Goal: Task Accomplishment & Management: Use online tool/utility

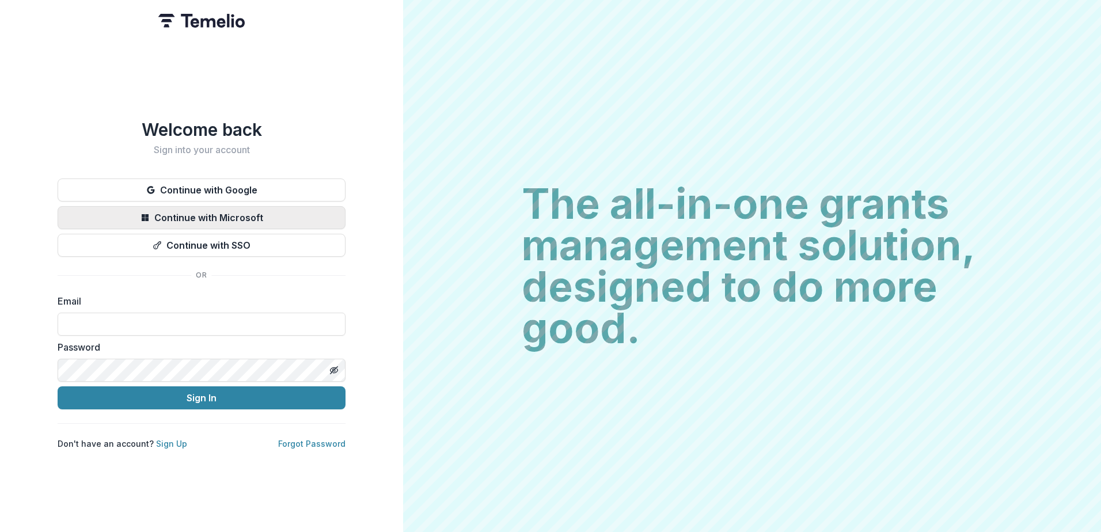
click at [230, 208] on button "Continue with Microsoft" at bounding box center [202, 217] width 288 height 23
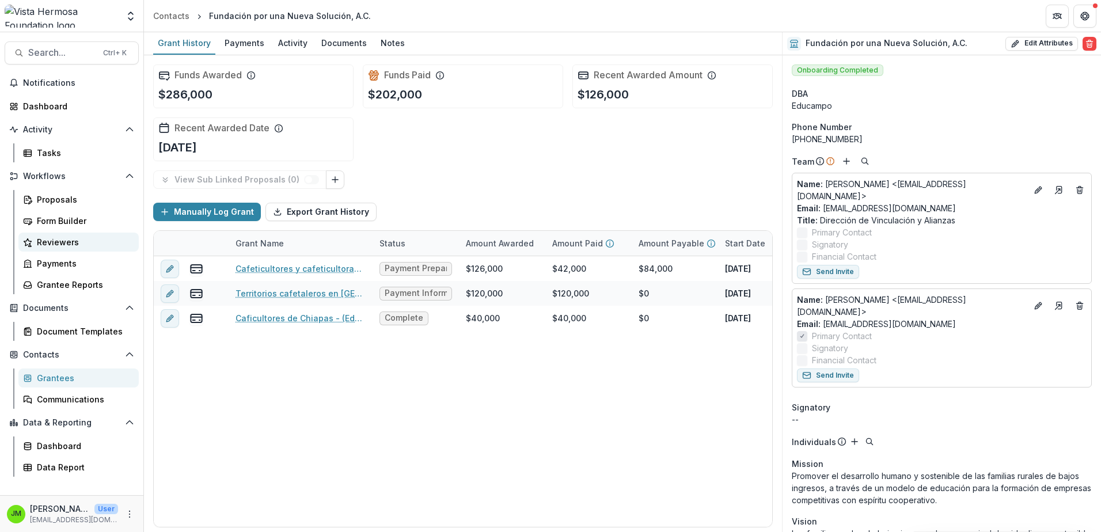
click at [59, 245] on div "Reviewers" at bounding box center [83, 242] width 93 height 12
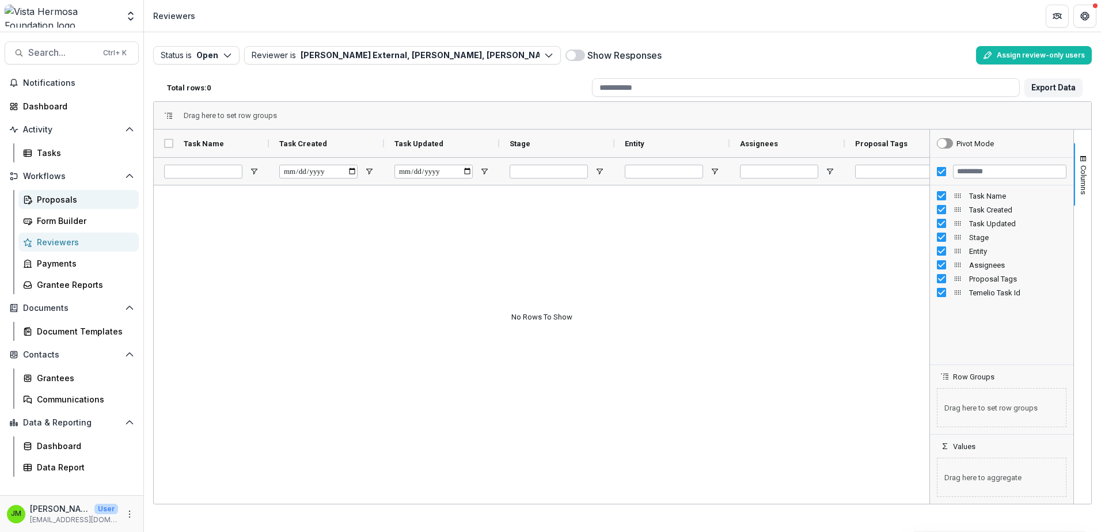
click at [53, 195] on div "Proposals" at bounding box center [83, 200] width 93 height 12
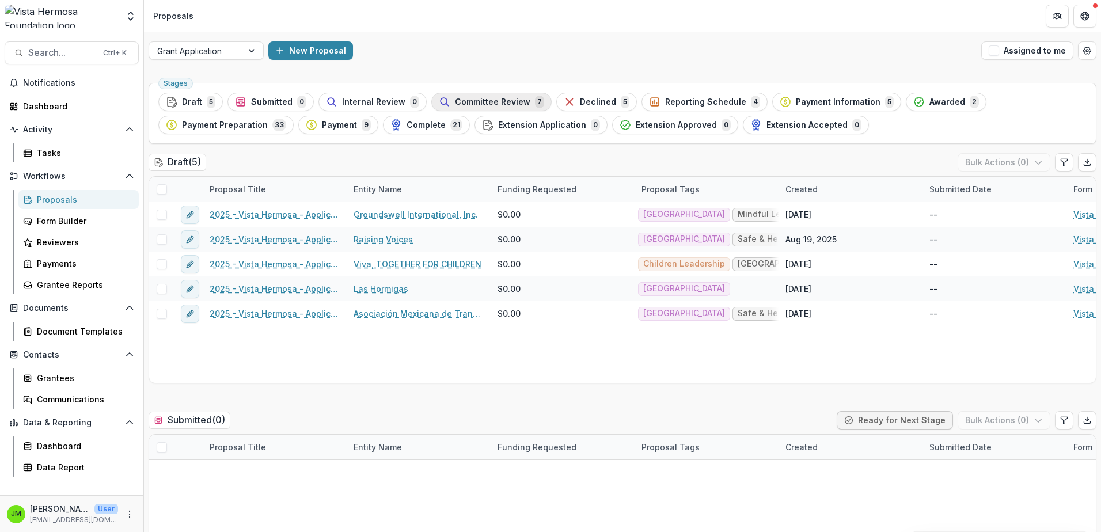
click at [493, 100] on span "Committee Review" at bounding box center [492, 102] width 75 height 10
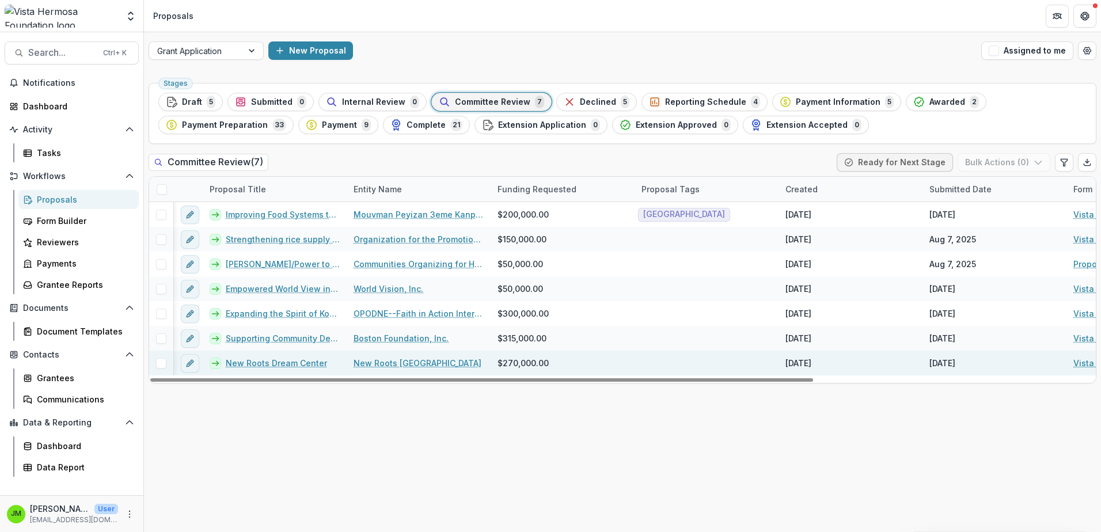
drag, startPoint x: 662, startPoint y: 378, endPoint x: 446, endPoint y: 356, distance: 217.7
click at [472, 378] on div at bounding box center [481, 379] width 663 height 3
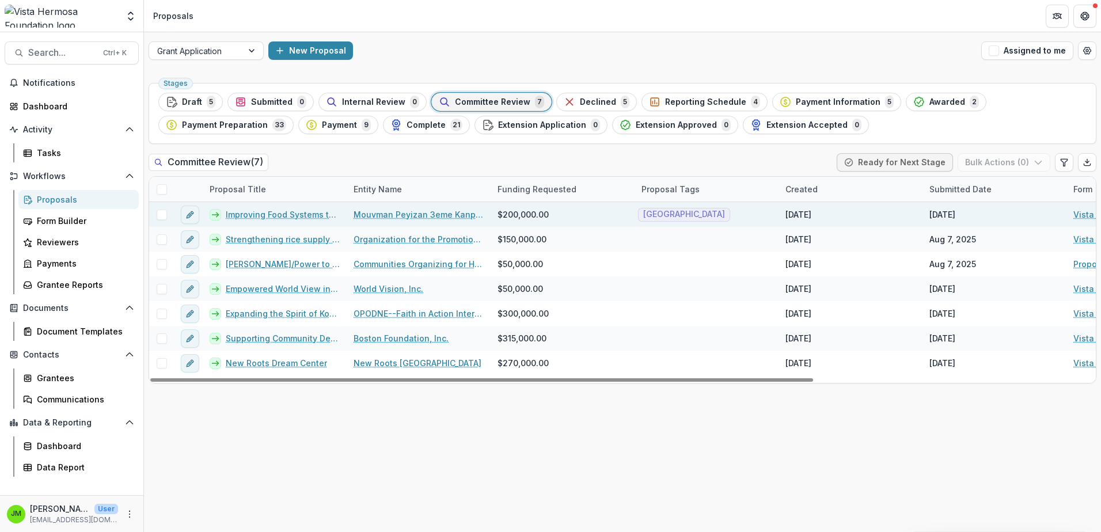
drag, startPoint x: 280, startPoint y: 217, endPoint x: 270, endPoint y: 211, distance: 12.4
click at [270, 211] on link "Improving Food Systems through Agricultural Inputs, Livestock, and Processing" at bounding box center [283, 214] width 114 height 12
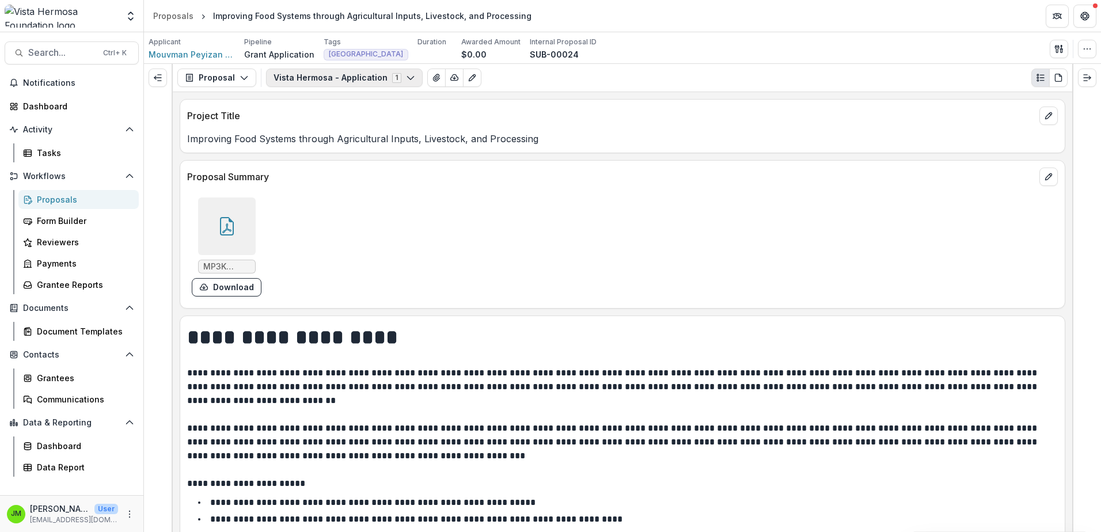
click at [406, 74] on icon "button" at bounding box center [410, 77] width 9 height 9
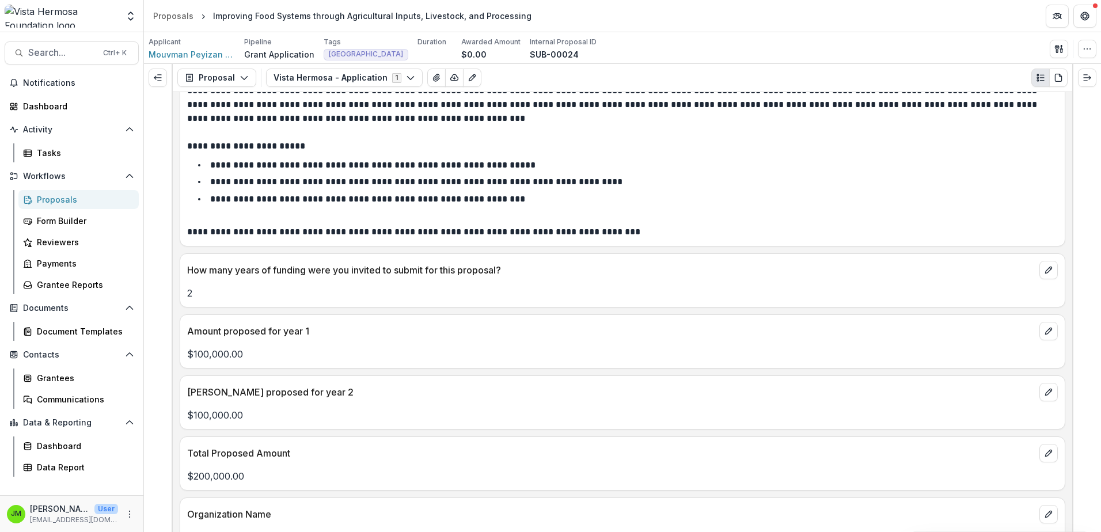
scroll to position [346, 0]
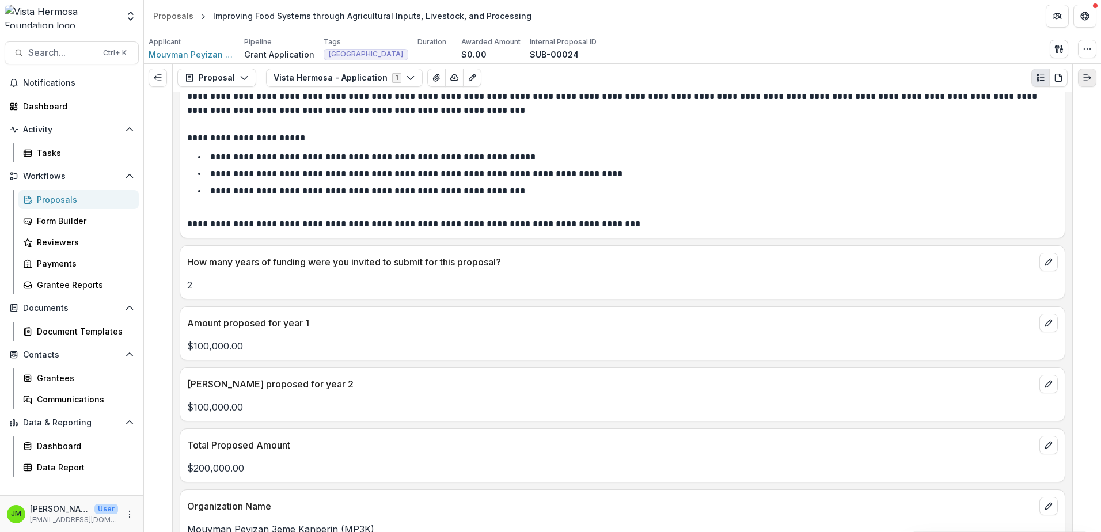
click at [1088, 78] on icon "Expand right" at bounding box center [1087, 77] width 9 height 9
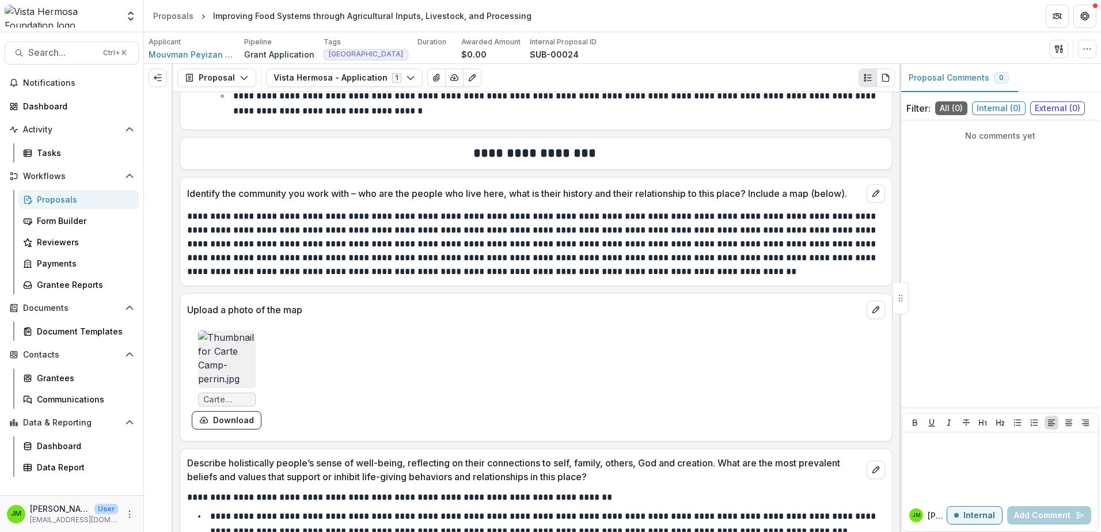
scroll to position [3283, 0]
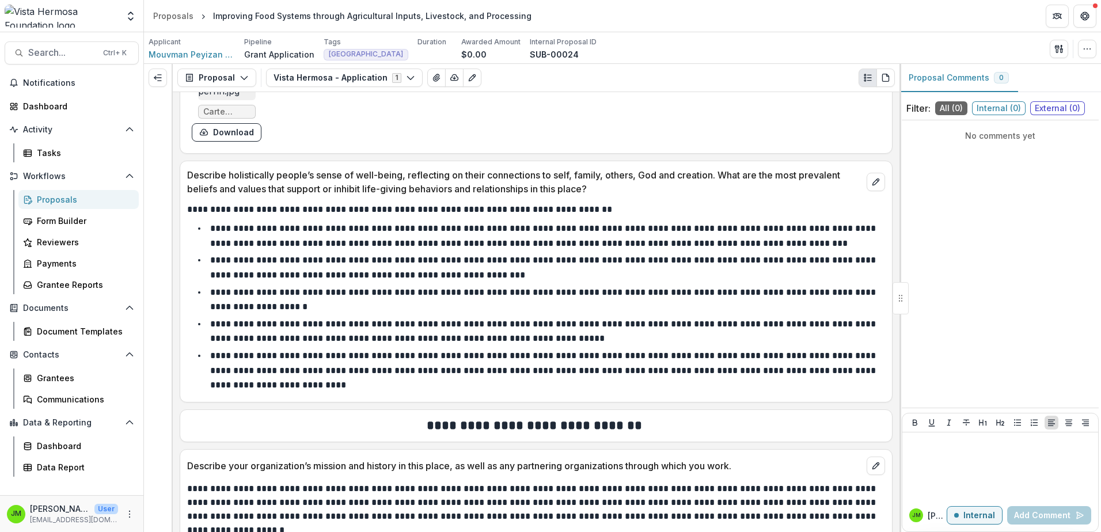
click at [65, 202] on div "Proposals" at bounding box center [83, 200] width 93 height 12
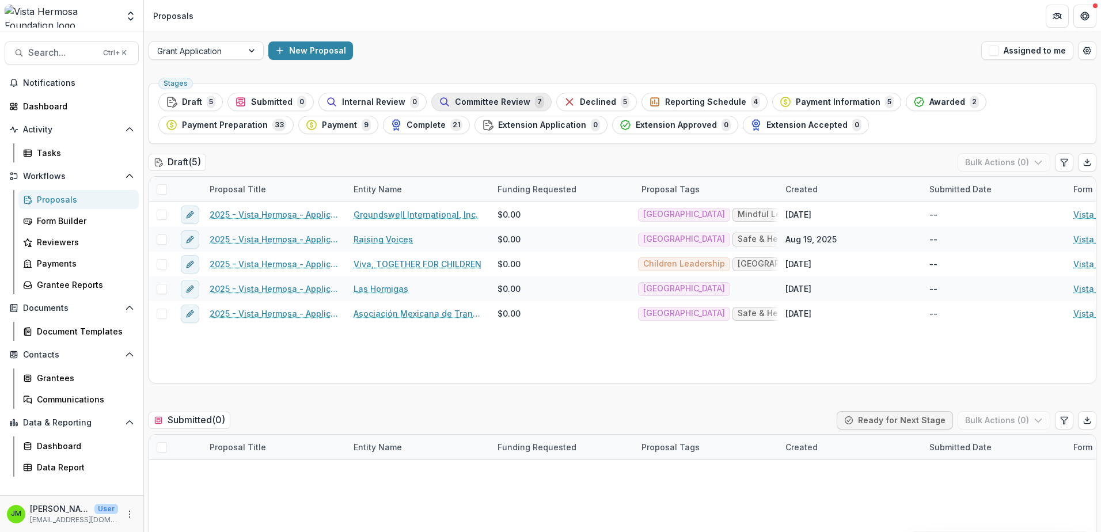
click at [535, 102] on span "7" at bounding box center [539, 102] width 9 height 13
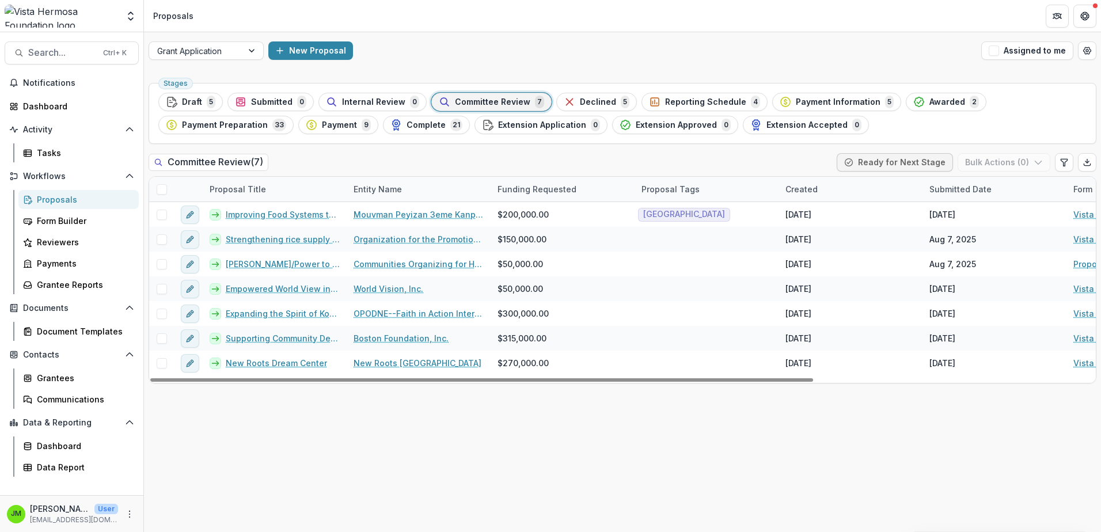
click at [240, 157] on h2 "Committee Review ( 7 )" at bounding box center [209, 162] width 120 height 17
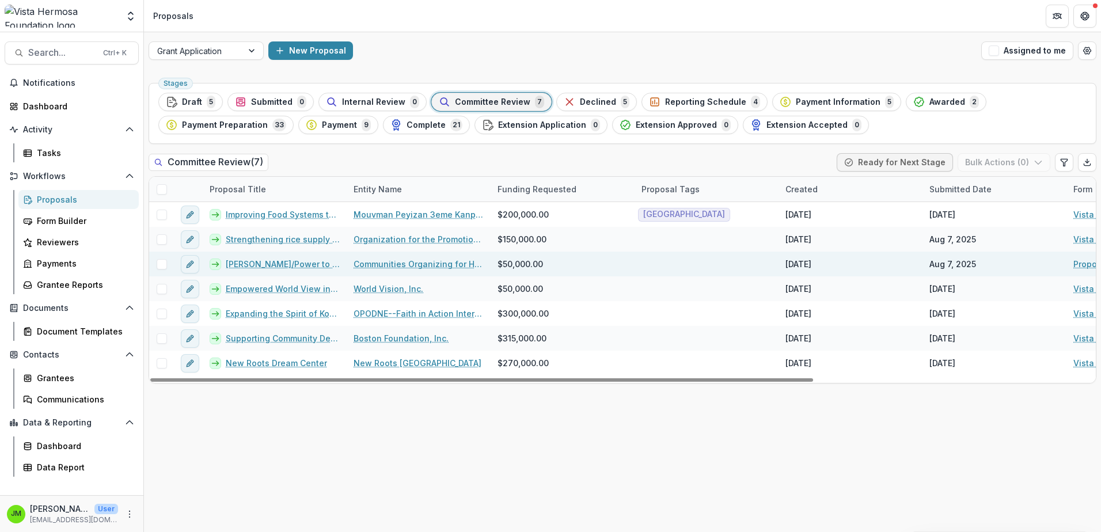
click at [246, 264] on link "[PERSON_NAME]/Power to Girls [GEOGRAPHIC_DATA]" at bounding box center [283, 264] width 114 height 12
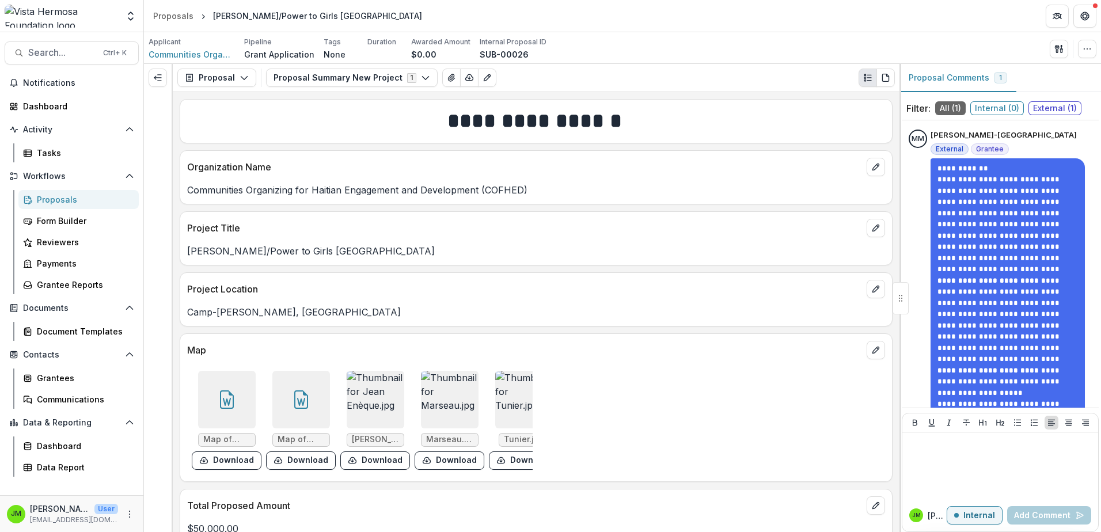
click at [1012, 107] on span "Internal ( 0 )" at bounding box center [997, 108] width 54 height 14
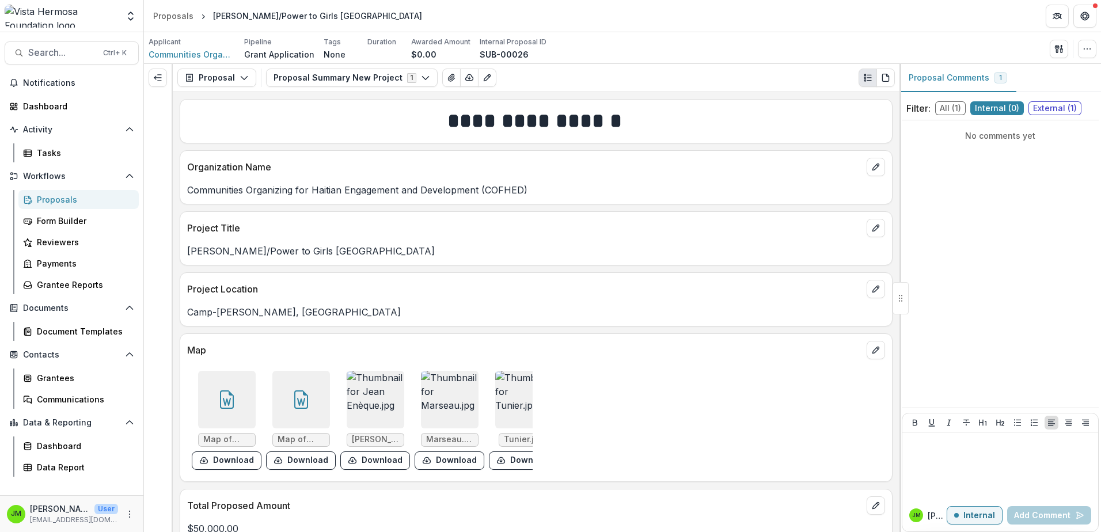
click at [1043, 108] on span "External ( 1 )" at bounding box center [1055, 108] width 53 height 14
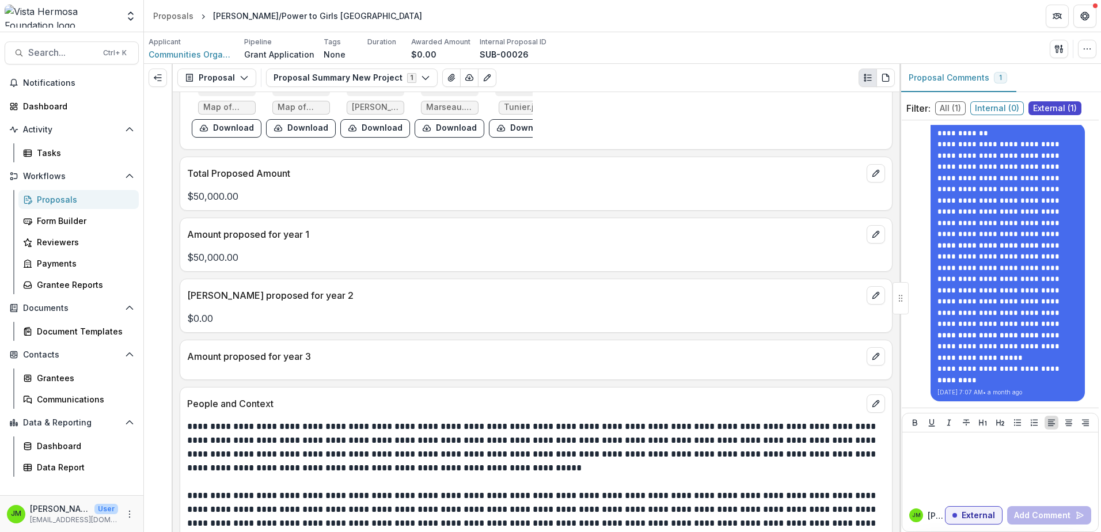
scroll to position [44, 0]
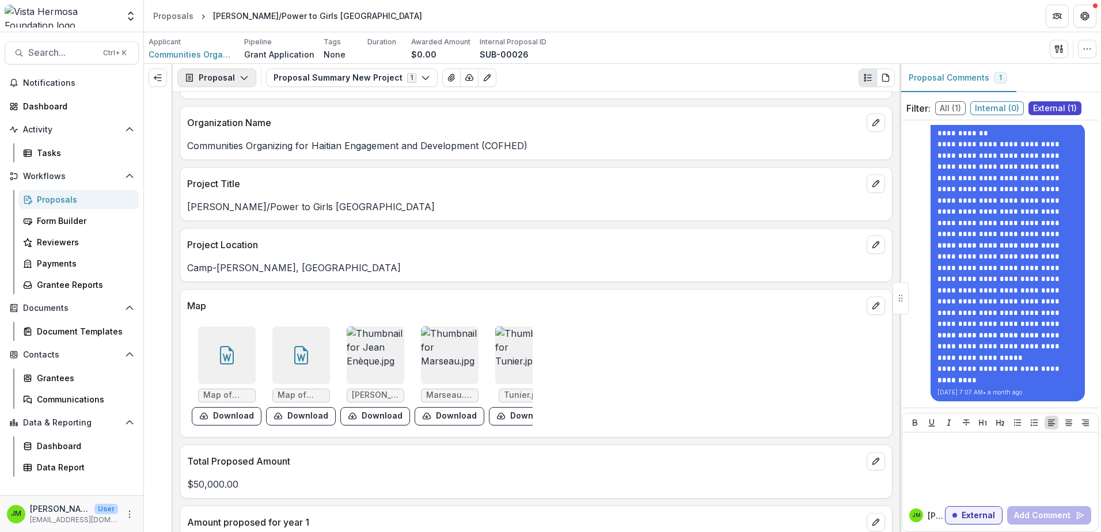
click at [234, 74] on button "Proposal" at bounding box center [216, 78] width 79 height 18
click at [165, 75] on button "Expand left" at bounding box center [158, 78] width 18 height 18
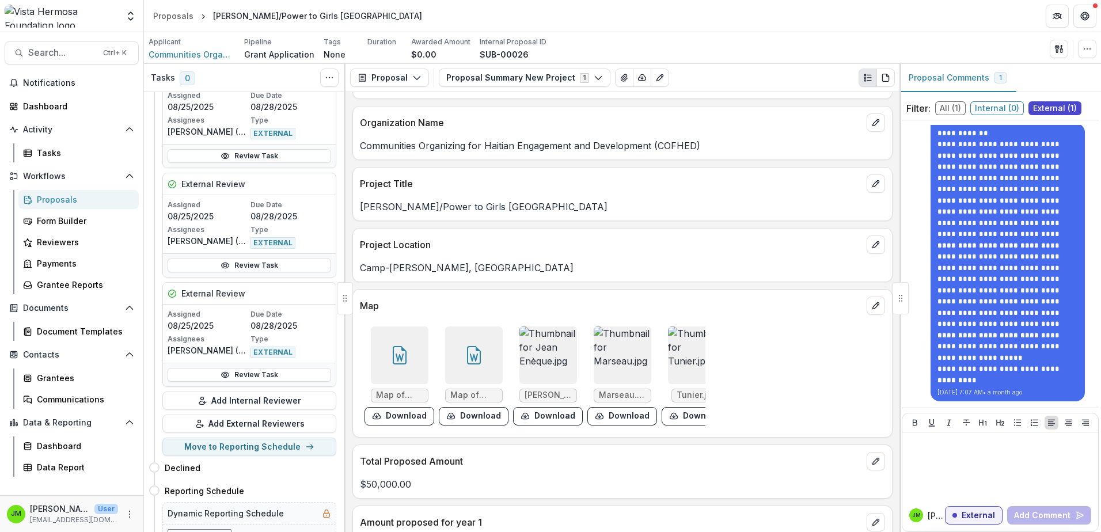
scroll to position [115, 0]
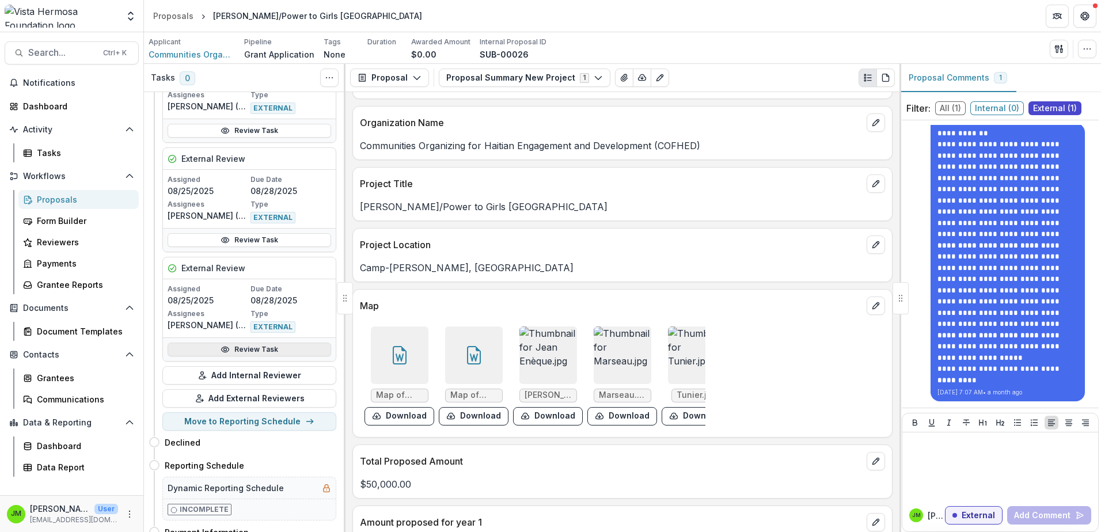
click at [258, 348] on link "Review Task" at bounding box center [250, 350] width 164 height 14
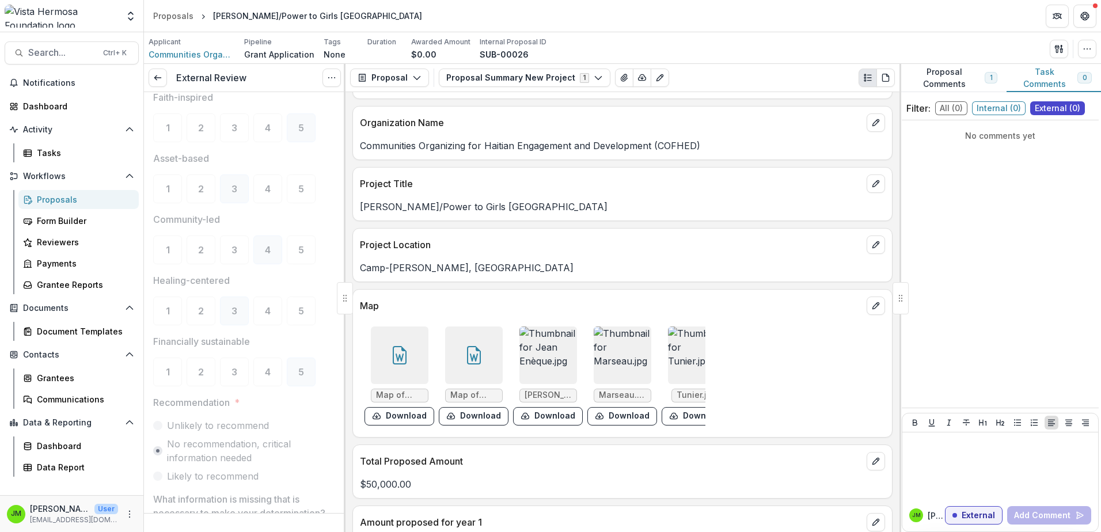
scroll to position [403, 0]
click at [150, 74] on link at bounding box center [158, 78] width 18 height 18
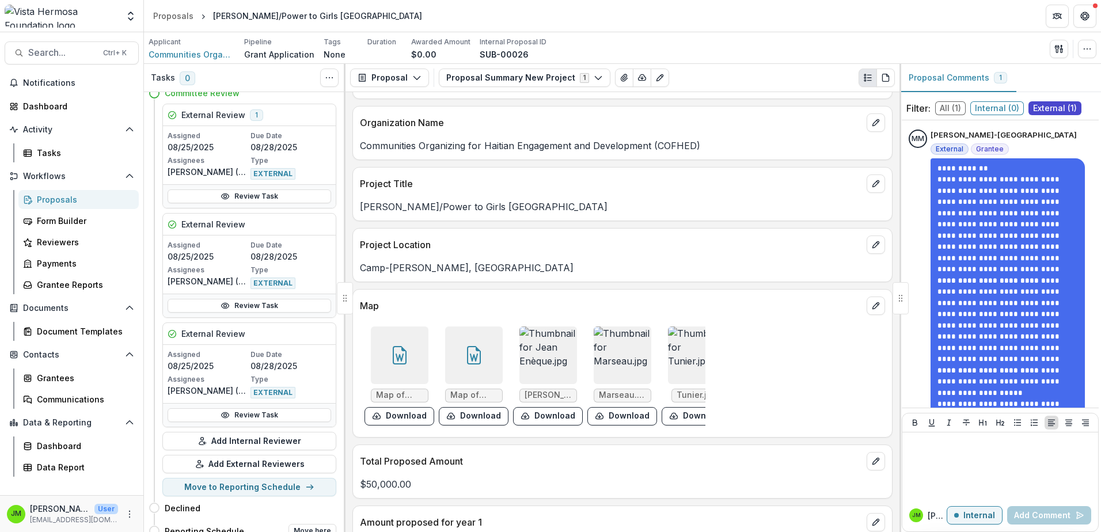
scroll to position [58, 0]
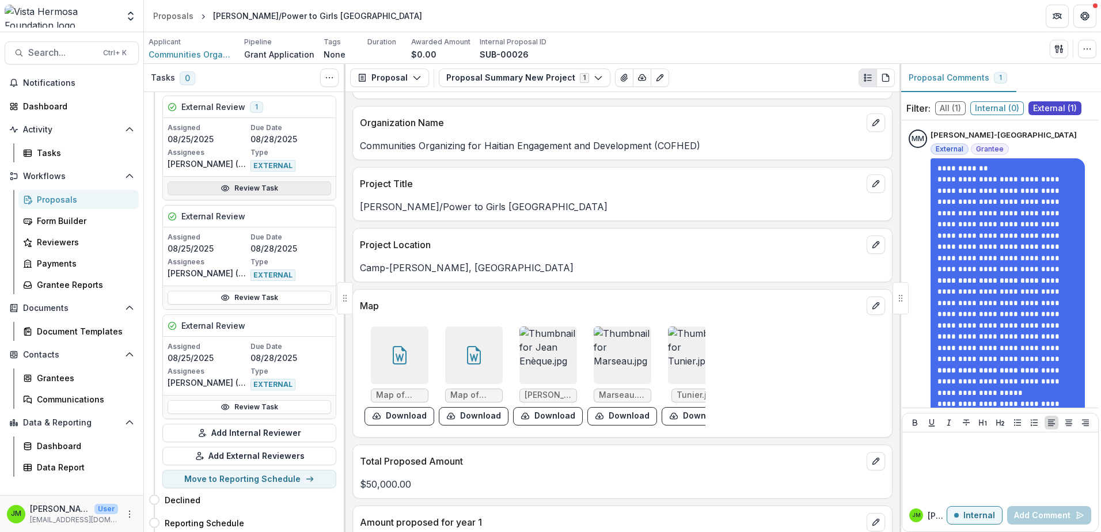
click at [249, 185] on link "Review Task" at bounding box center [250, 188] width 164 height 14
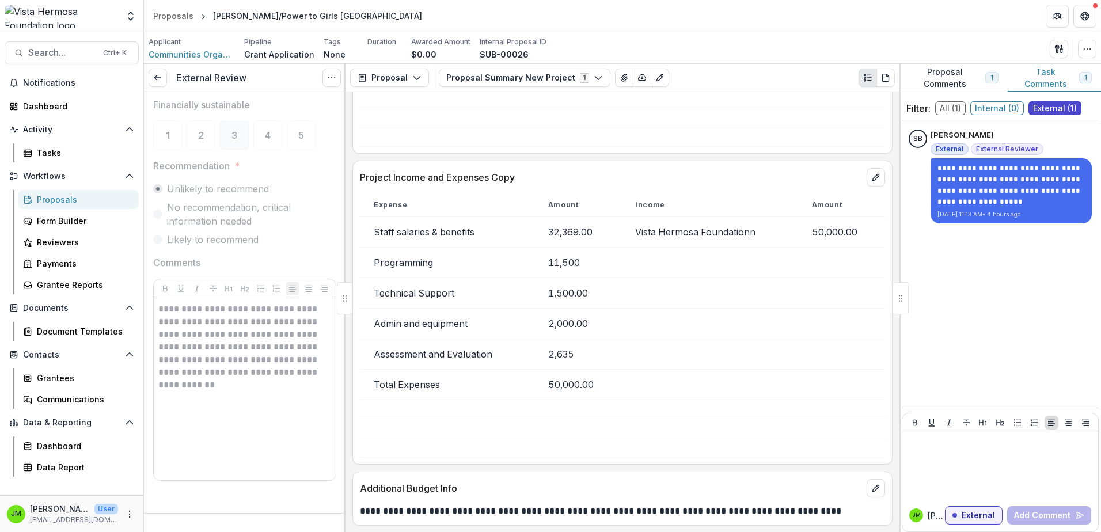
scroll to position [704, 0]
click at [151, 76] on link at bounding box center [158, 78] width 18 height 18
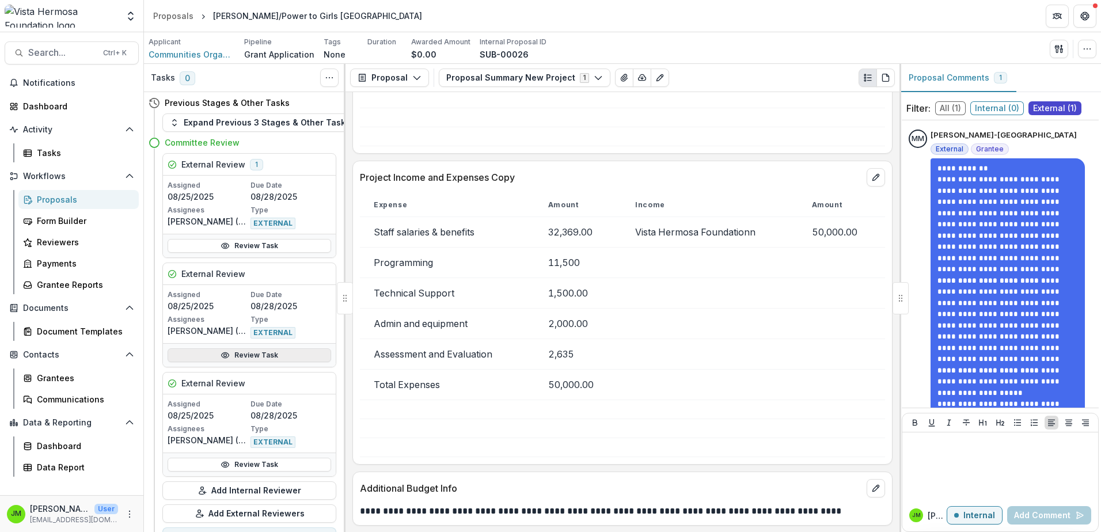
click at [241, 356] on link "Review Task" at bounding box center [250, 355] width 164 height 14
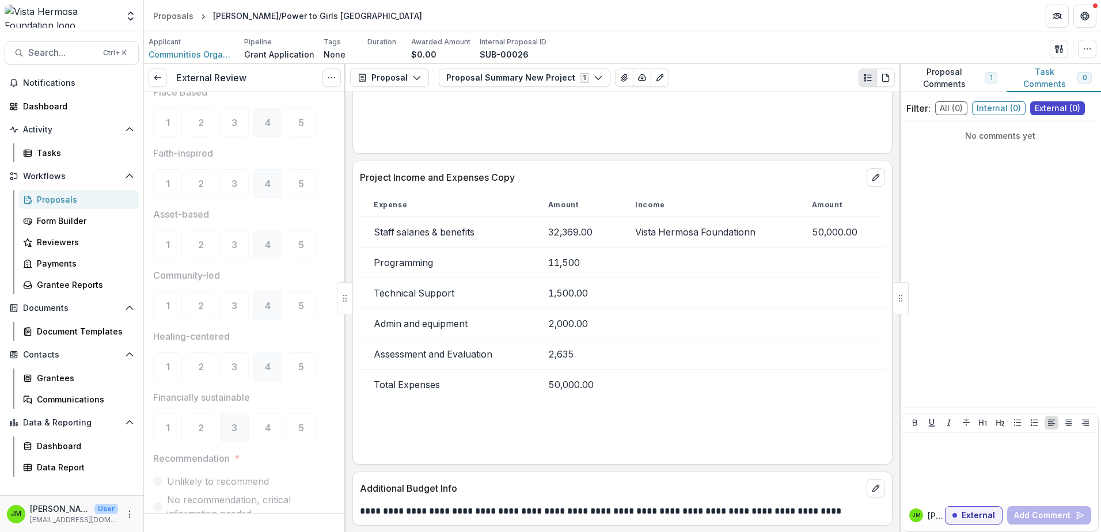
scroll to position [518, 0]
click at [160, 75] on icon at bounding box center [157, 77] width 9 height 9
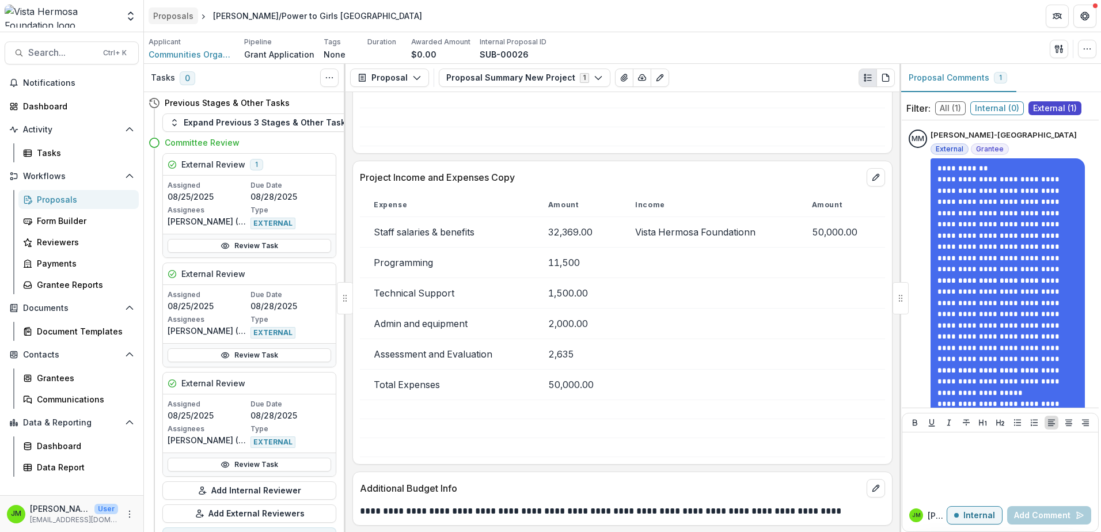
click at [185, 17] on div "Proposals" at bounding box center [173, 16] width 40 height 12
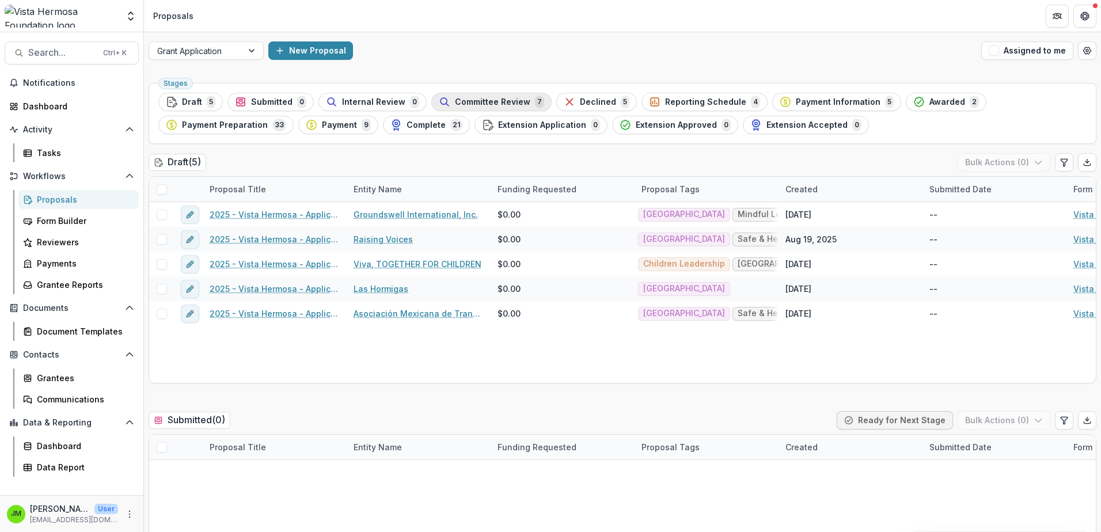
click at [471, 101] on span "Committee Review" at bounding box center [492, 102] width 75 height 10
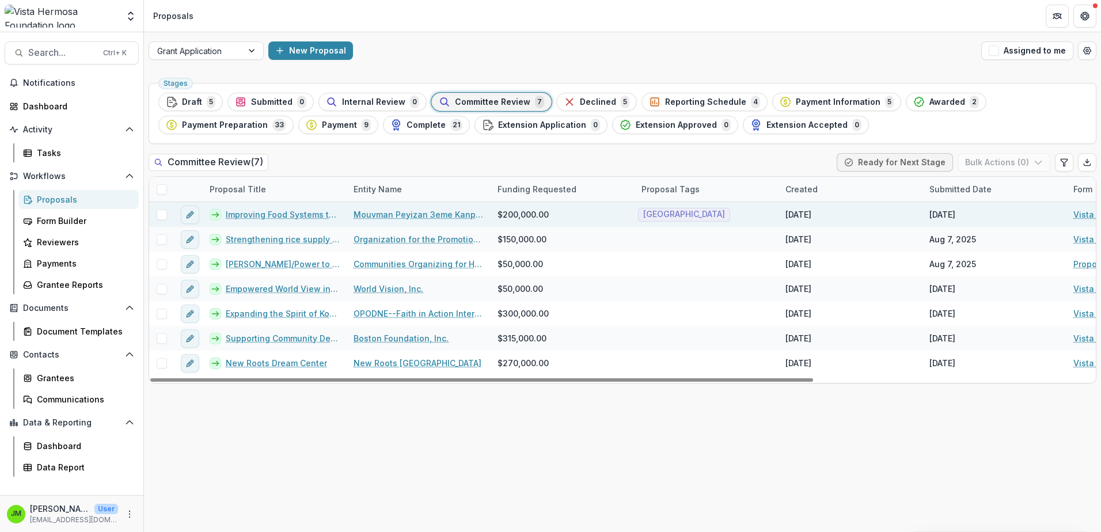
click at [281, 213] on link "Improving Food Systems through Agricultural Inputs, Livestock, and Processing" at bounding box center [283, 214] width 114 height 12
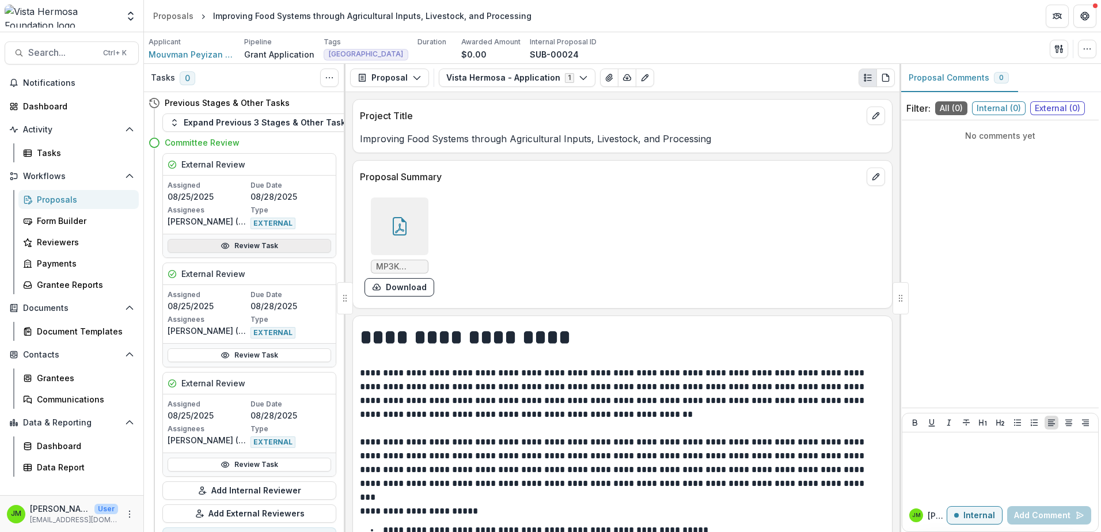
click at [261, 244] on link "Review Task" at bounding box center [250, 246] width 164 height 14
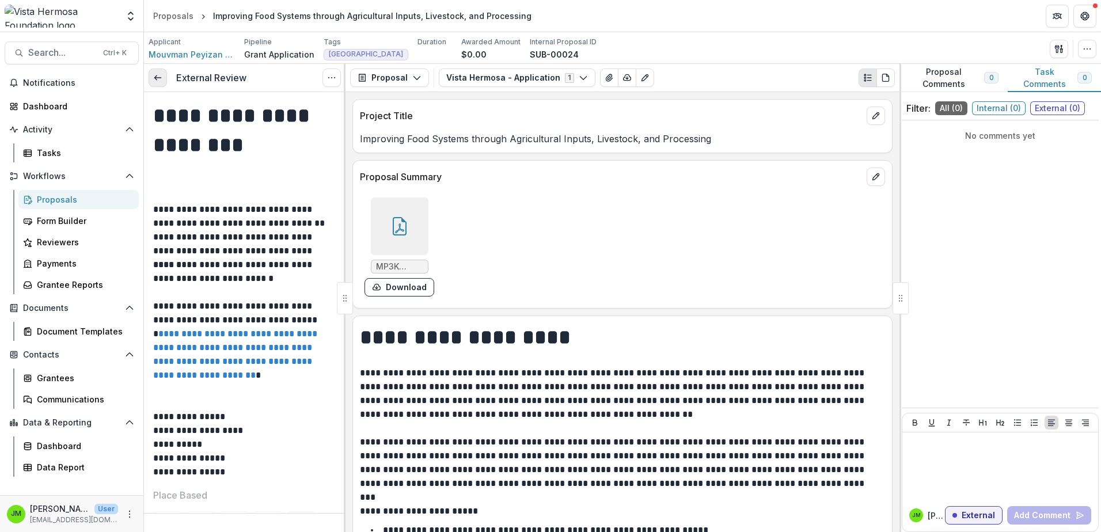
click at [161, 69] on link at bounding box center [158, 78] width 18 height 18
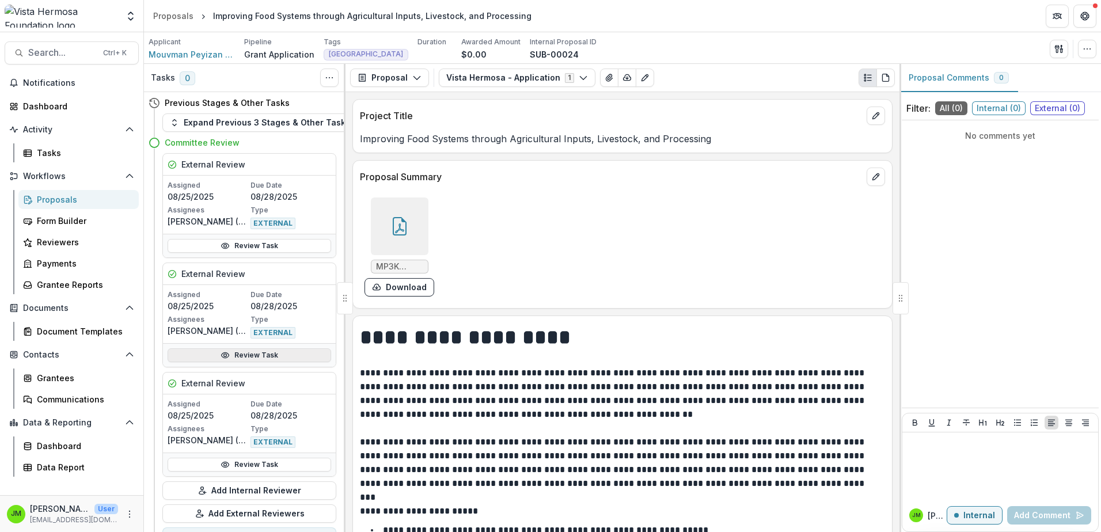
click at [231, 355] on link "Review Task" at bounding box center [250, 355] width 164 height 14
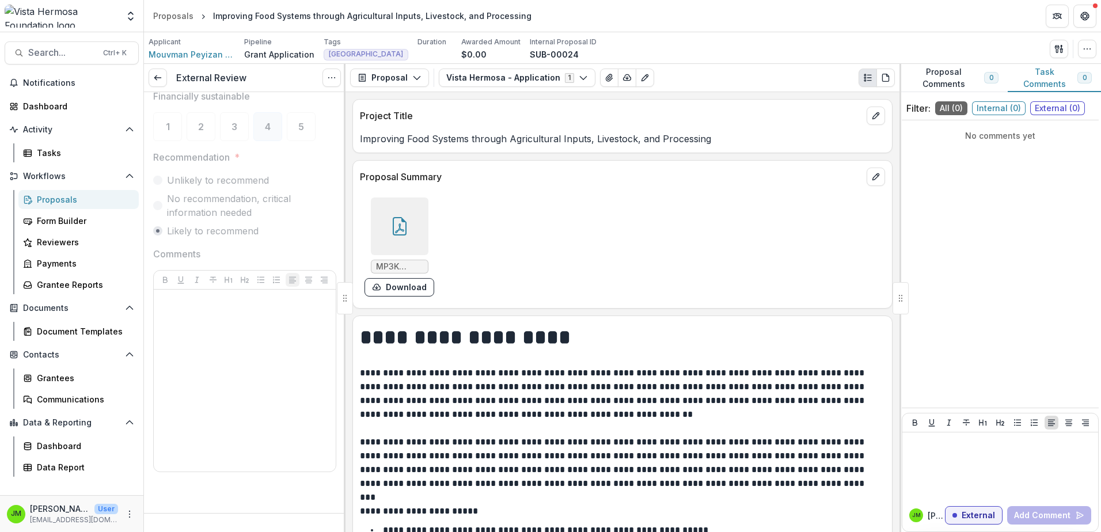
scroll to position [475, 0]
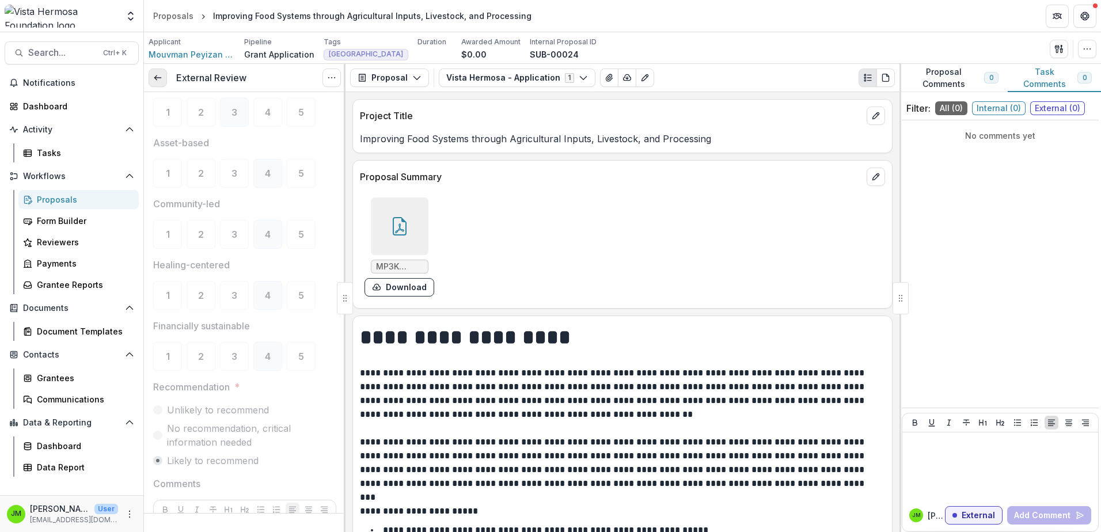
click at [158, 85] on link at bounding box center [158, 78] width 18 height 18
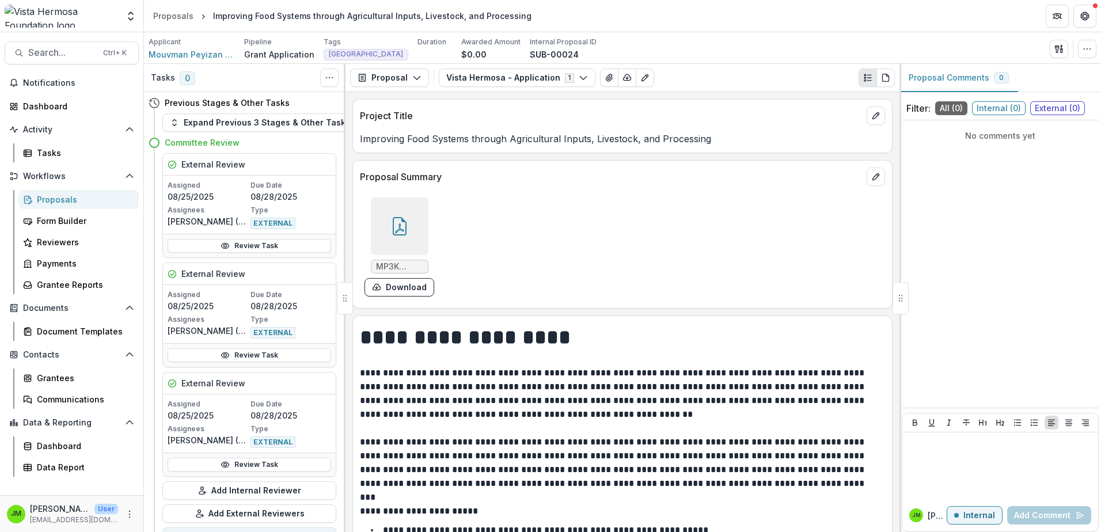
scroll to position [58, 0]
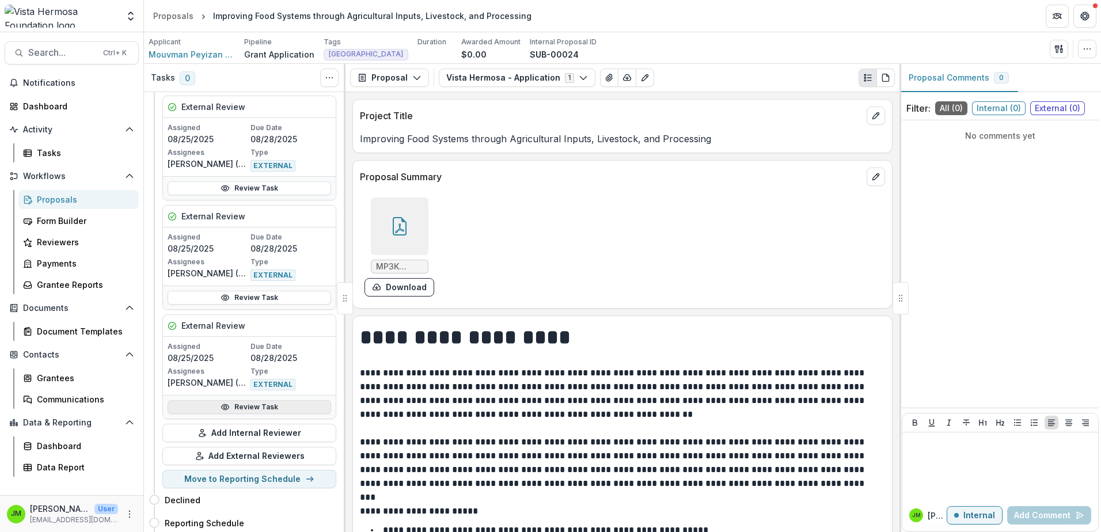
click at [246, 404] on link "Review Task" at bounding box center [250, 407] width 164 height 14
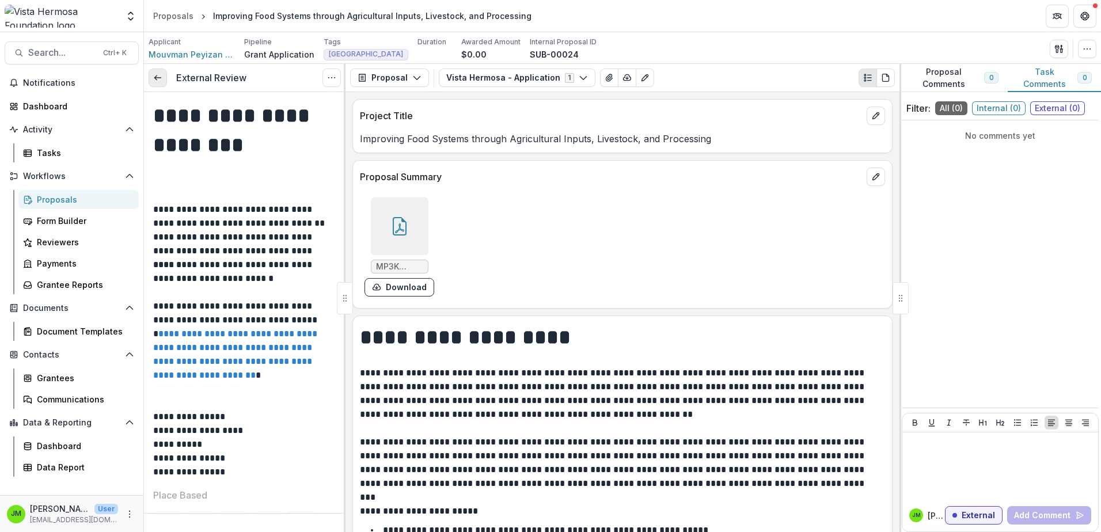
click at [161, 84] on link at bounding box center [158, 78] width 18 height 18
click at [158, 74] on icon at bounding box center [157, 77] width 9 height 9
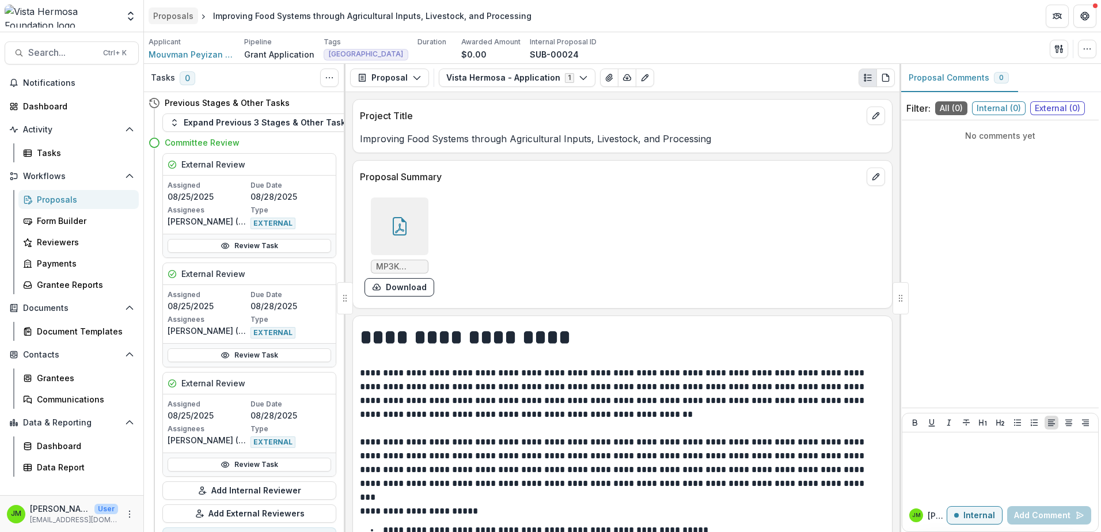
click at [177, 16] on div "Proposals" at bounding box center [173, 16] width 40 height 12
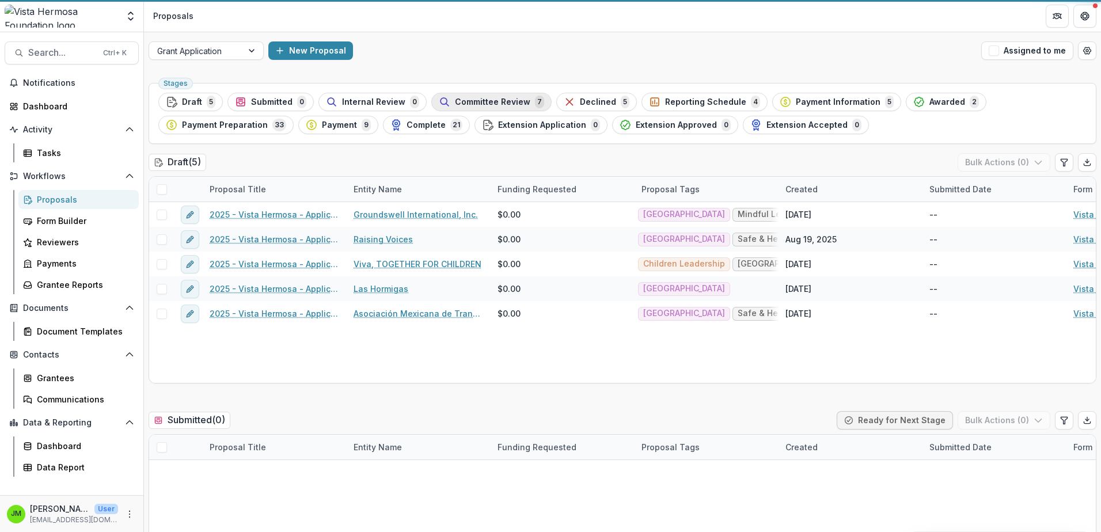
click at [488, 100] on span "Committee Review" at bounding box center [492, 102] width 75 height 10
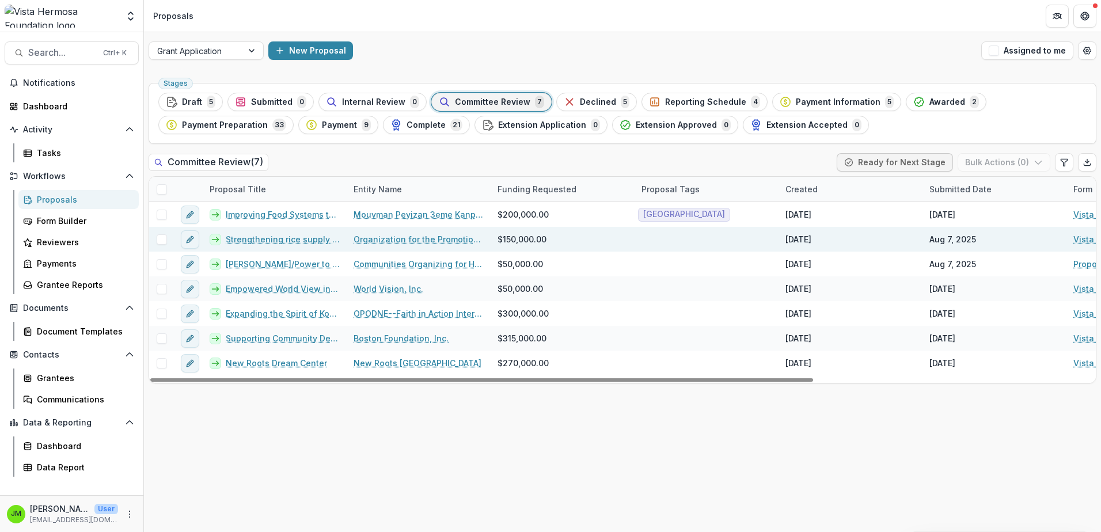
click at [275, 242] on link "Strengthening rice supply chain and food security through agricultural extensio…" at bounding box center [283, 239] width 114 height 12
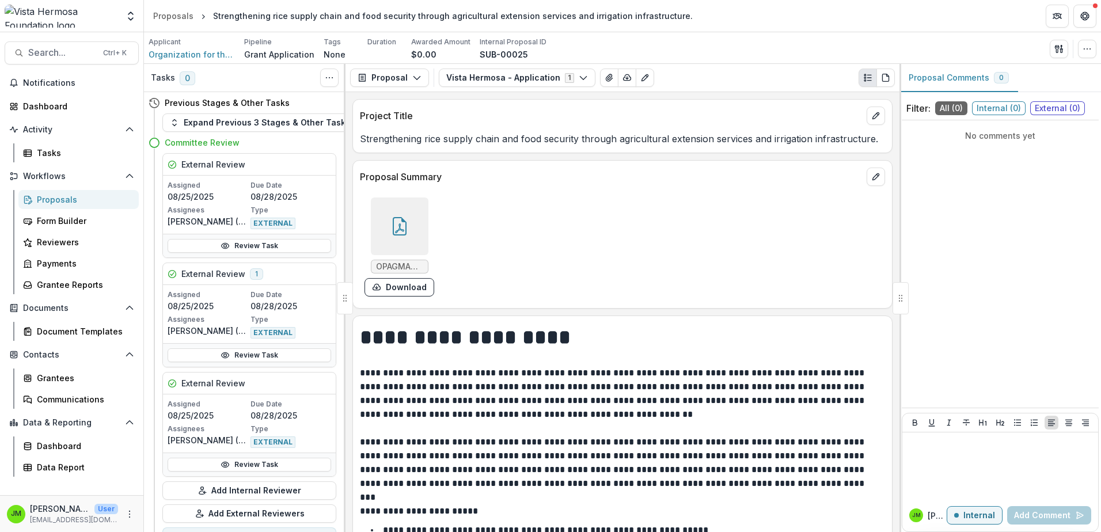
scroll to position [58, 0]
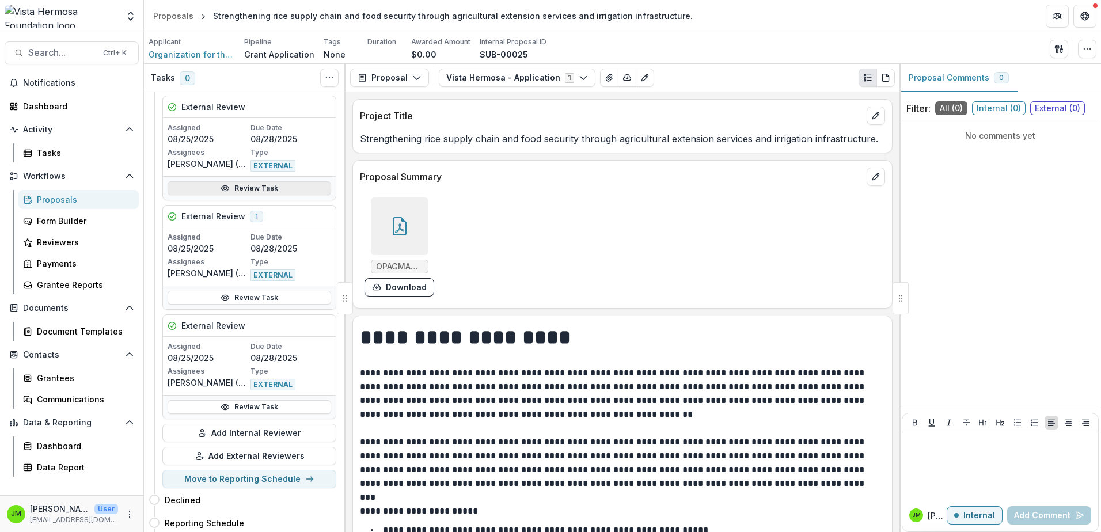
click at [244, 192] on link "Review Task" at bounding box center [250, 188] width 164 height 14
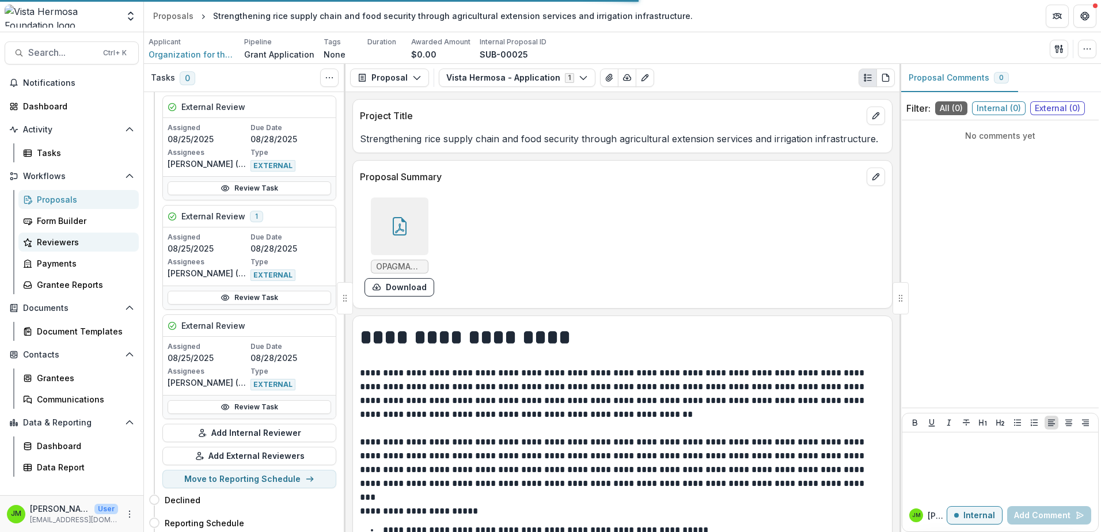
click at [56, 244] on div "Reviewers" at bounding box center [83, 242] width 93 height 12
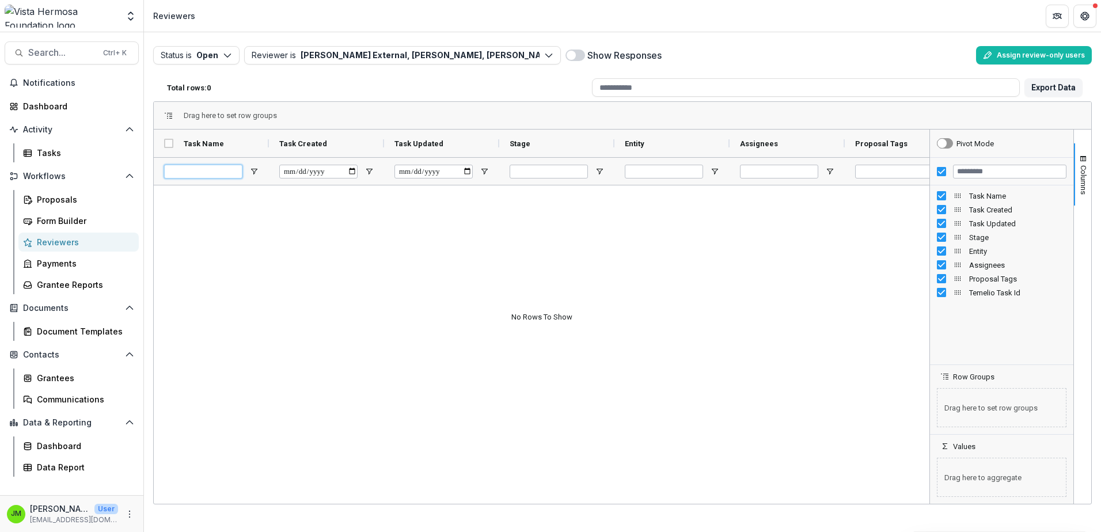
click at [200, 176] on input "Task Name Filter Input" at bounding box center [203, 172] width 78 height 14
click at [348, 173] on input "Task Created Filter Input" at bounding box center [318, 172] width 78 height 14
click at [205, 54] on button "Status is Open" at bounding box center [196, 55] width 86 height 18
click at [237, 103] on button "Completed" at bounding box center [217, 100] width 123 height 19
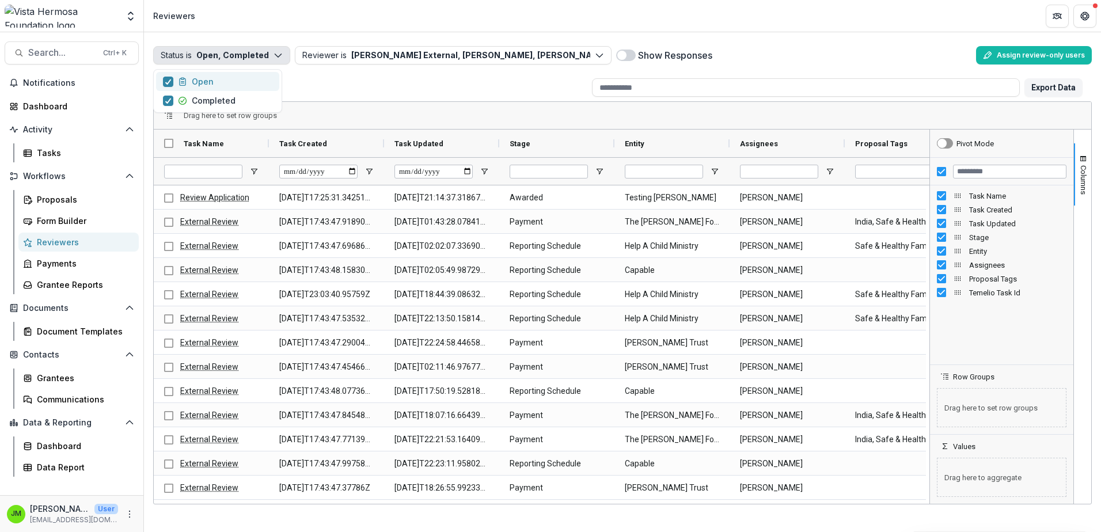
click at [162, 85] on button "Open" at bounding box center [217, 81] width 123 height 19
click at [347, 82] on div "Total rows: 34" at bounding box center [374, 88] width 425 height 18
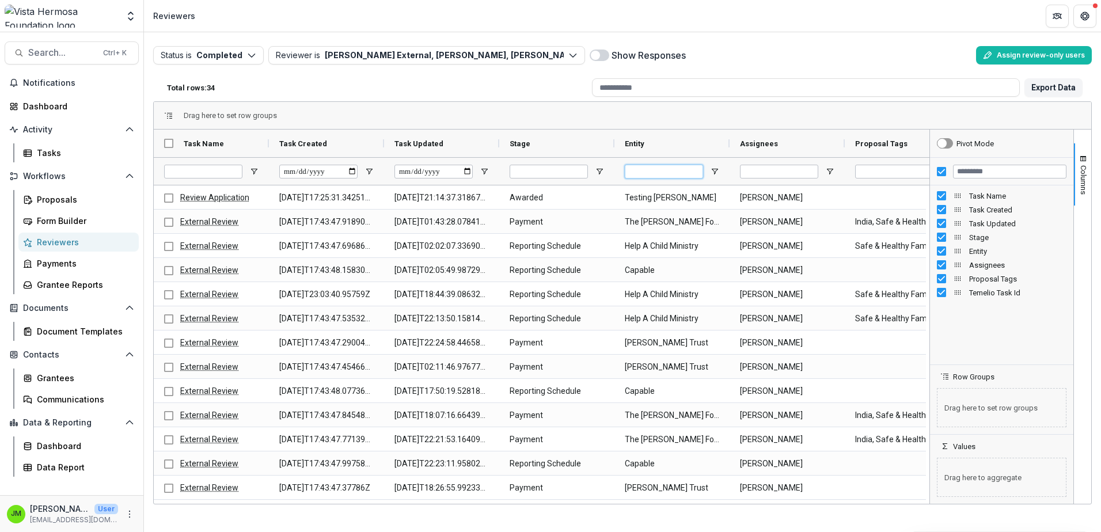
click at [691, 170] on input "Entity Filter Input" at bounding box center [664, 172] width 78 height 14
click at [783, 176] on input "Assignees Filter Input" at bounding box center [779, 172] width 78 height 14
type input "*****"
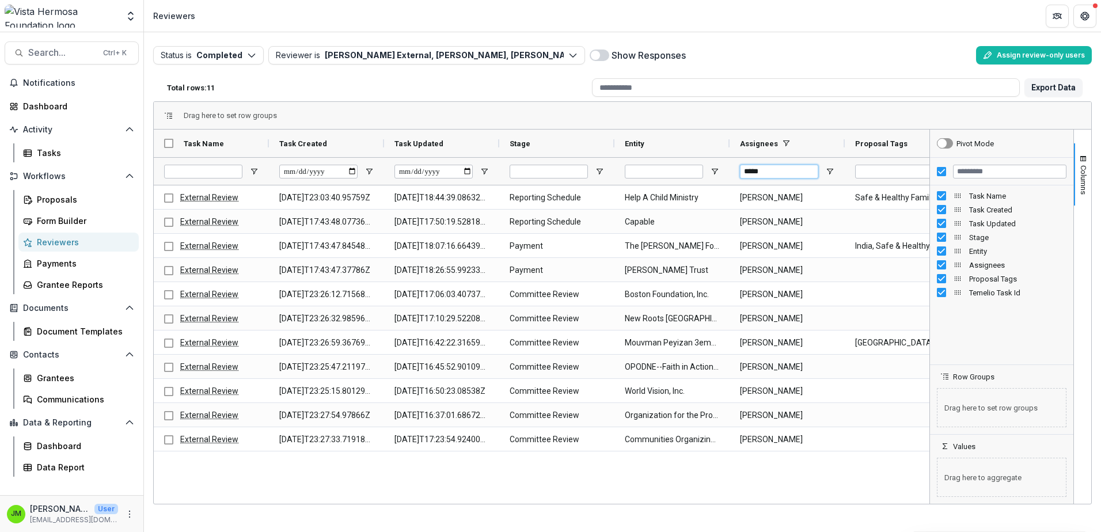
click at [777, 170] on input "*****" at bounding box center [779, 172] width 78 height 14
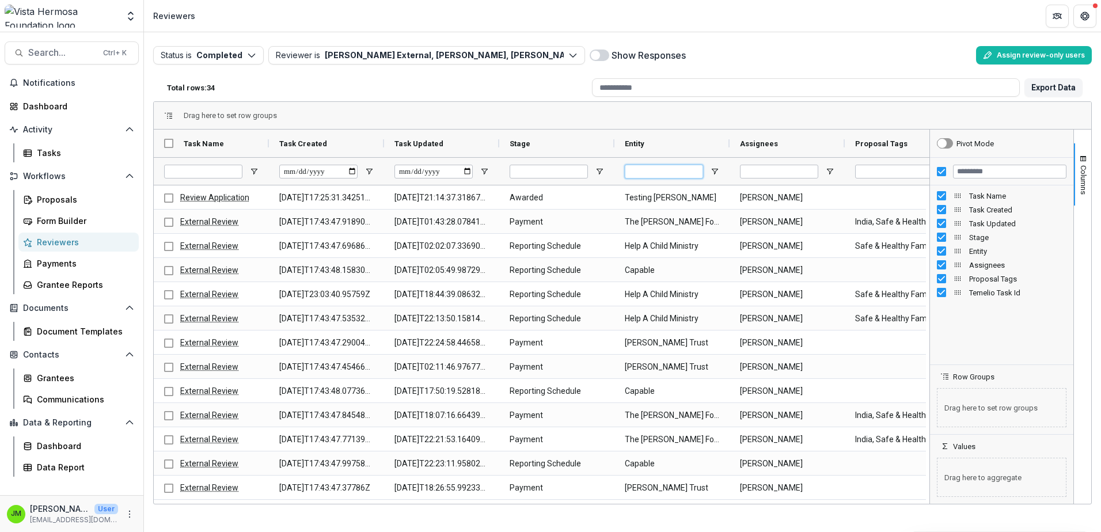
click at [675, 178] on input "Entity Filter Input" at bounding box center [664, 172] width 78 height 14
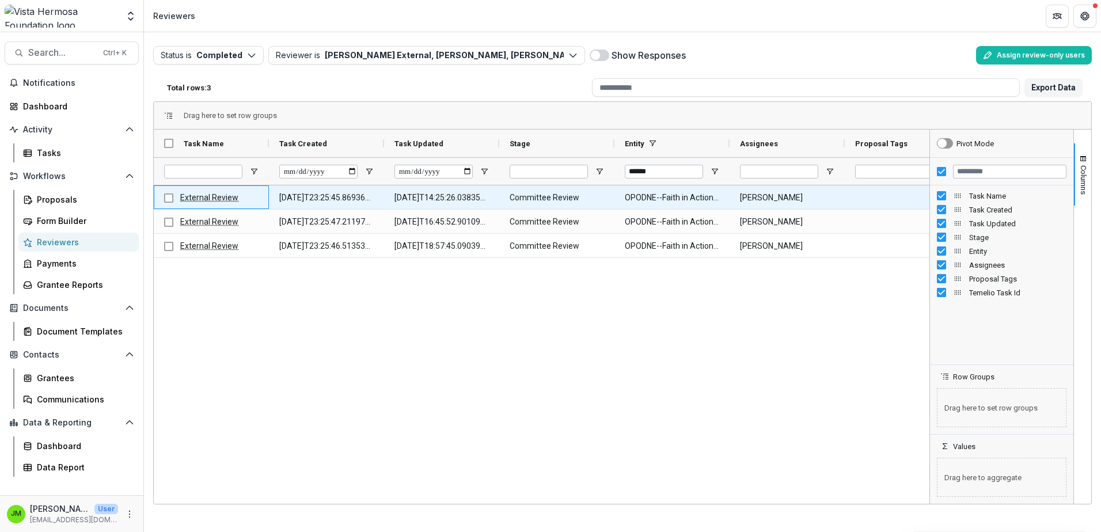
click at [218, 198] on link "External Review" at bounding box center [209, 197] width 58 height 9
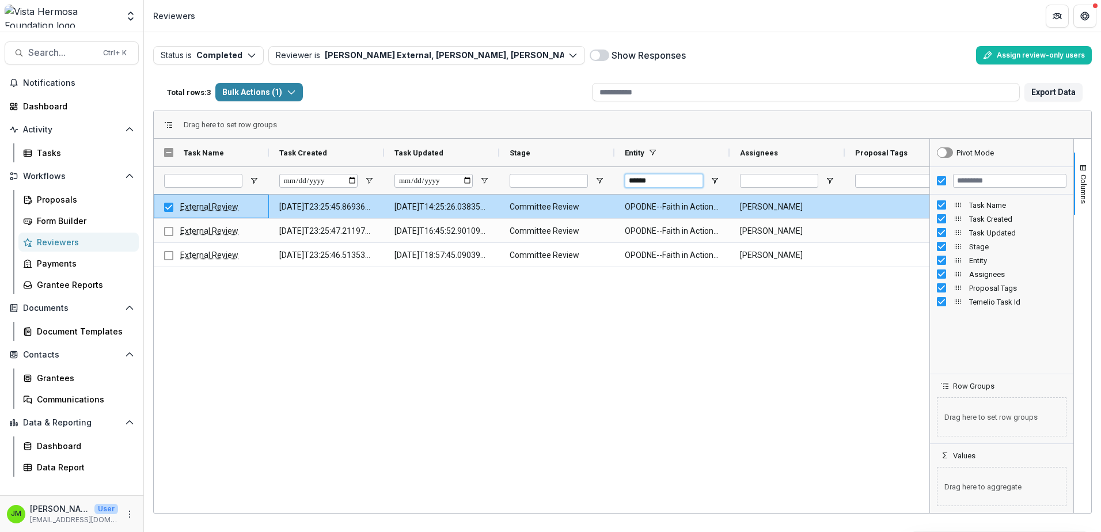
click at [676, 183] on input "******" at bounding box center [664, 181] width 78 height 14
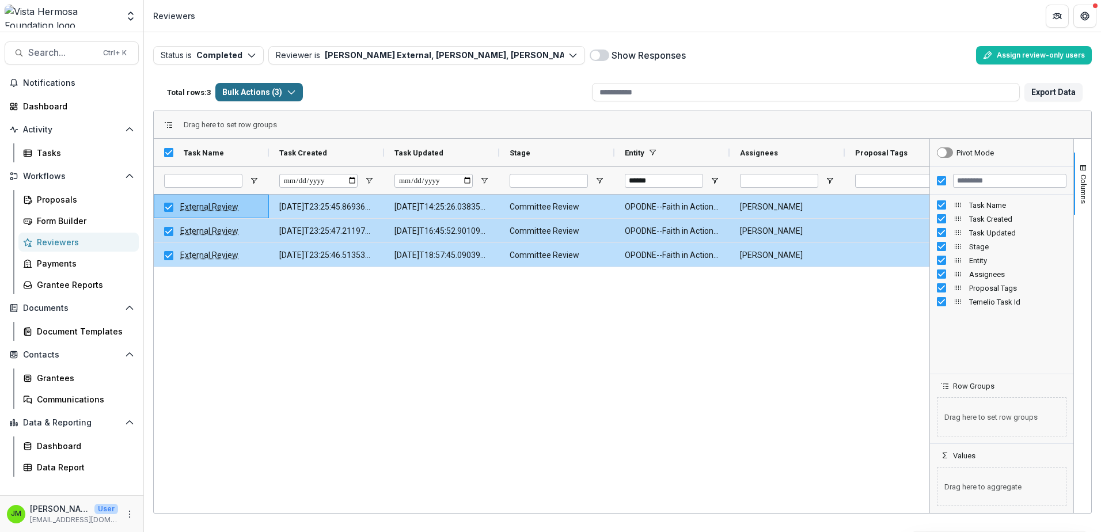
click at [285, 84] on button "Bulk Actions ( 3 )" at bounding box center [259, 92] width 88 height 18
click at [299, 362] on div "External Review [DATE]T23:25:45.869369Z [DATE]T14:25:26.038357Z Committee Revie…" at bounding box center [542, 352] width 776 height 315
click at [238, 85] on button "Bulk Actions ( 3 )" at bounding box center [259, 92] width 88 height 18
click at [259, 153] on button "Merged Download ( 3 )" at bounding box center [284, 155] width 130 height 18
click at [672, 187] on input "******" at bounding box center [664, 181] width 78 height 14
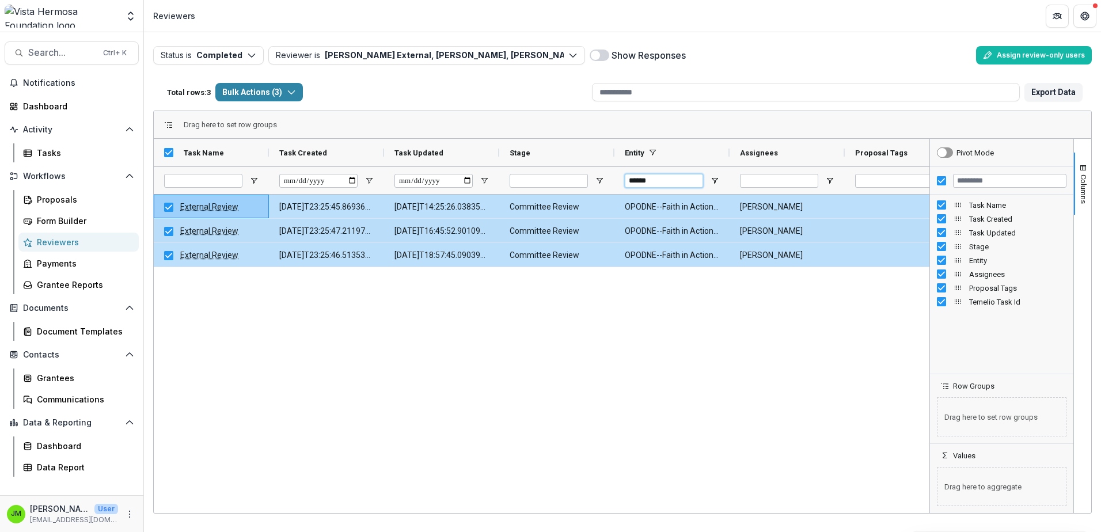
click at [672, 187] on input "******" at bounding box center [664, 181] width 78 height 14
click at [671, 185] on input "******" at bounding box center [664, 181] width 78 height 14
type input "*"
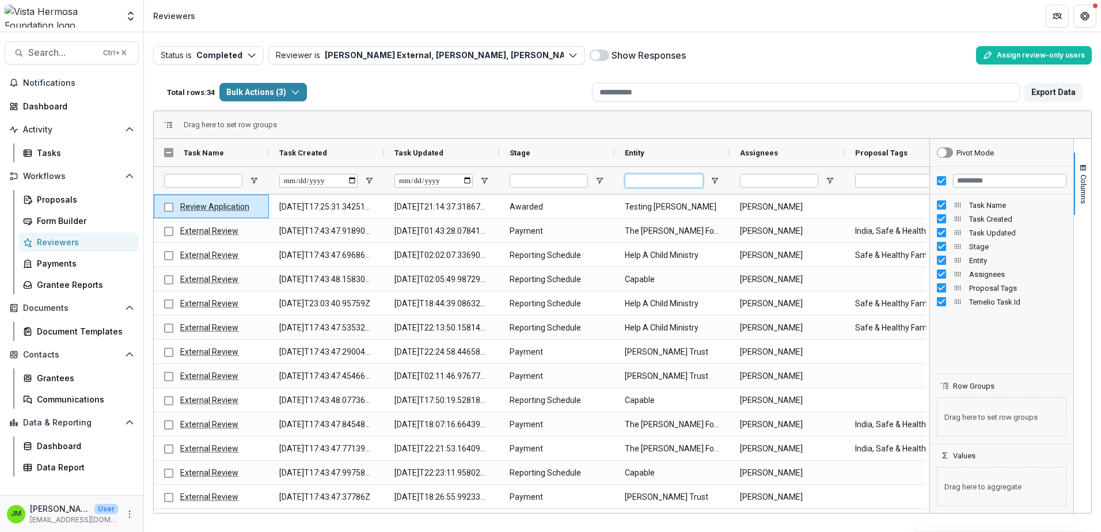
click at [669, 184] on input "Entity Filter Input" at bounding box center [664, 181] width 78 height 14
click at [675, 183] on input "Entity Filter Input" at bounding box center [664, 181] width 78 height 14
click at [719, 177] on div at bounding box center [672, 180] width 115 height 28
click at [711, 181] on span "Open Filter Menu" at bounding box center [714, 180] width 9 height 9
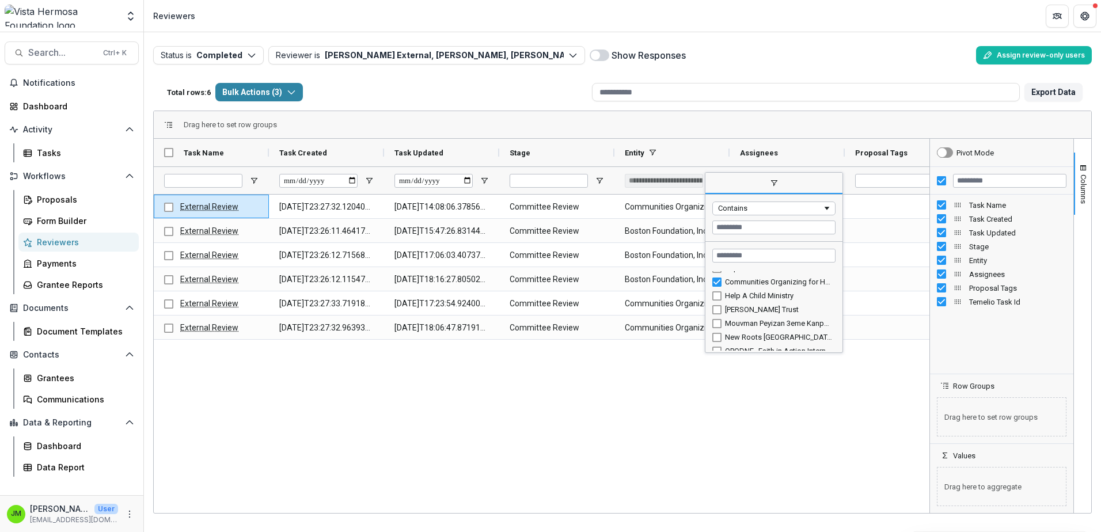
scroll to position [39, 0]
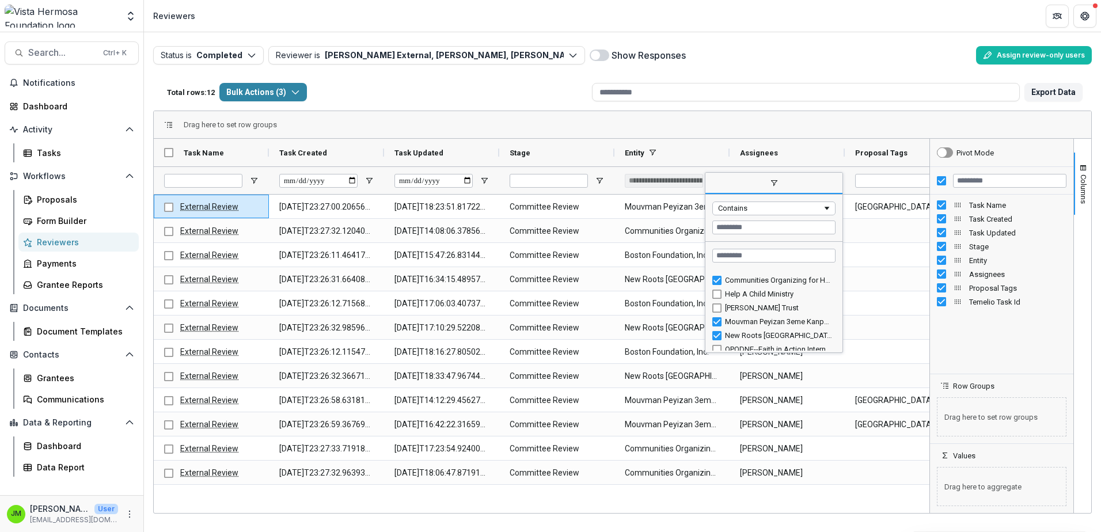
drag, startPoint x: 839, startPoint y: 308, endPoint x: 839, endPoint y: 324, distance: 15.5
click at [839, 324] on div "Capable Communities Organizing for Haitian Engagement and Development (COFHED) …" at bounding box center [773, 322] width 137 height 180
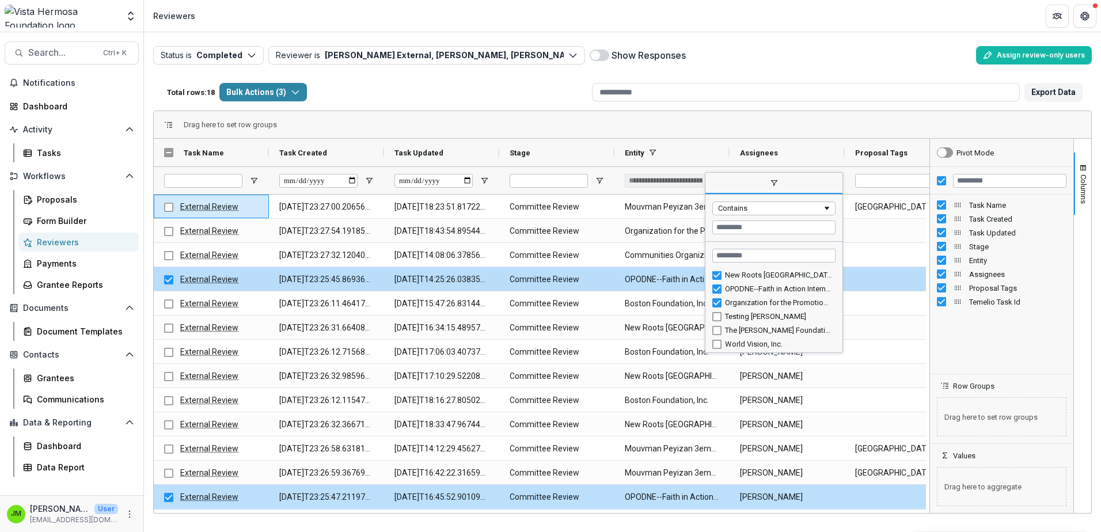
scroll to position [100, 0]
type input "**********"
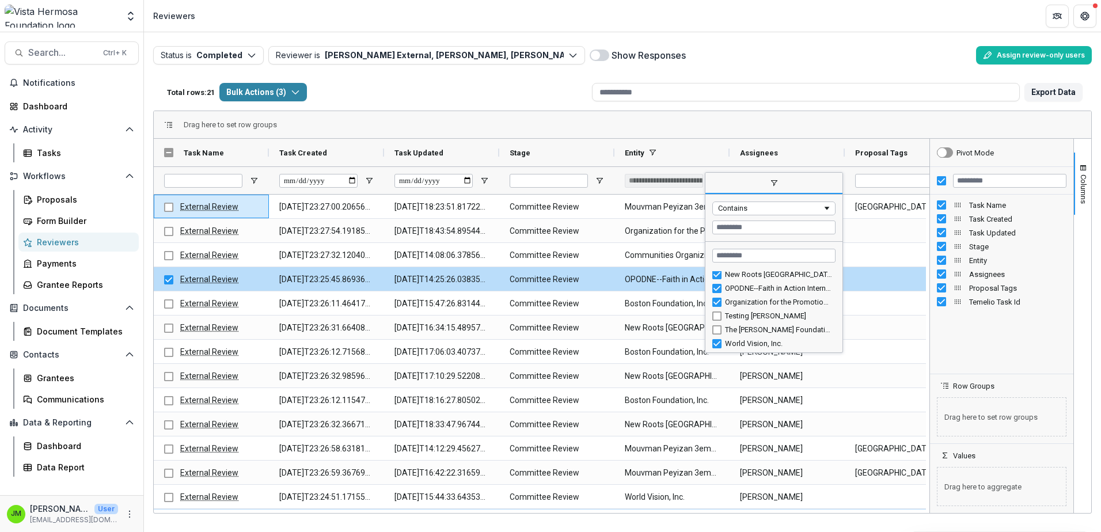
click at [804, 120] on div "Drag here to set row groups" at bounding box center [623, 125] width 938 height 28
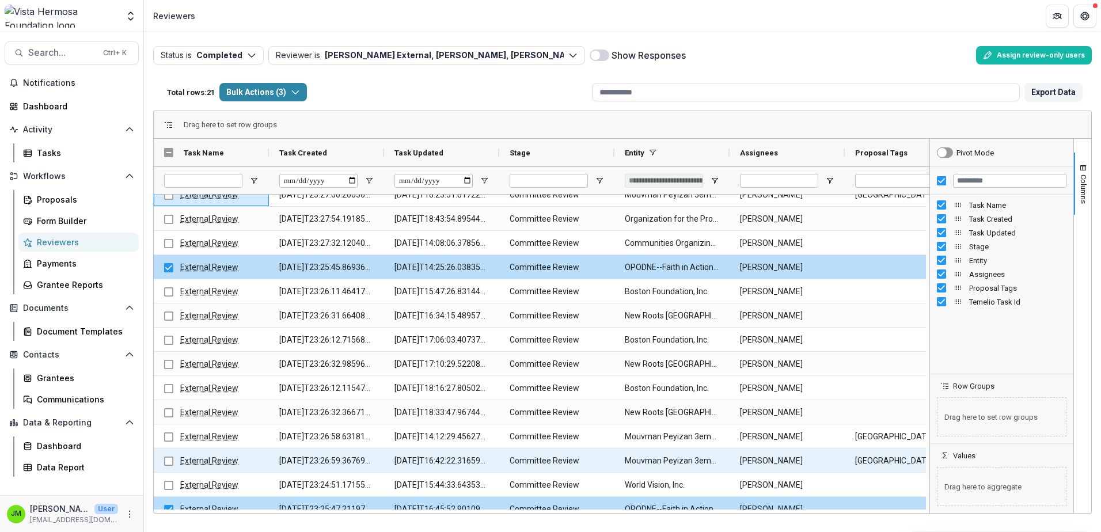
scroll to position [0, 0]
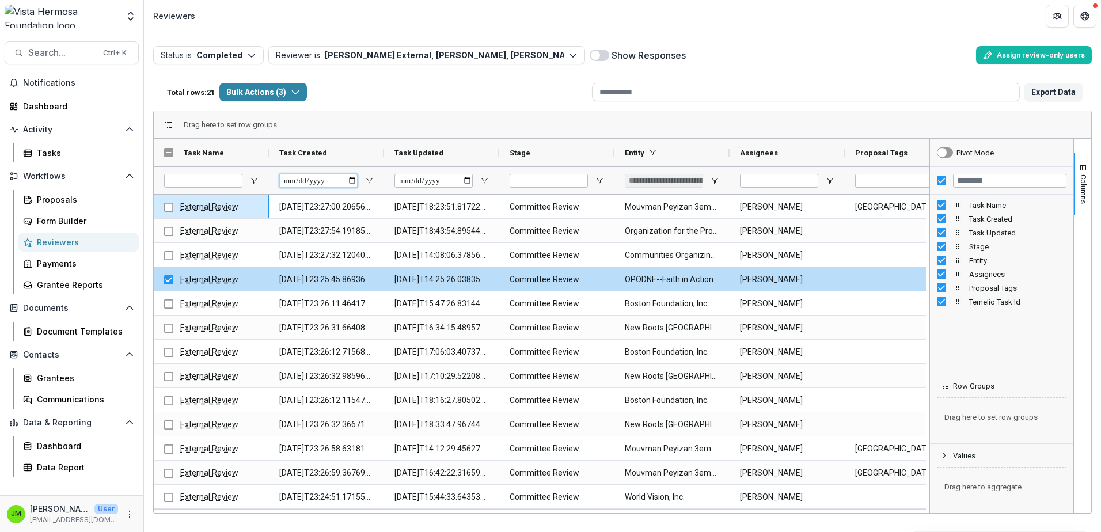
click at [353, 178] on input "Task Created Filter Input" at bounding box center [318, 181] width 78 height 14
click at [431, 146] on div "Task Updated" at bounding box center [437, 153] width 85 height 22
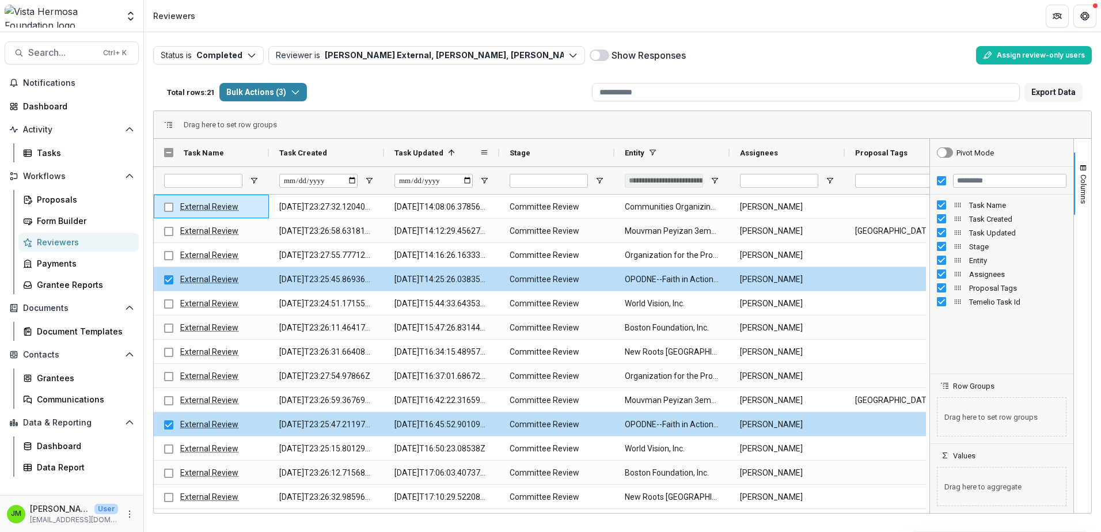
click at [429, 145] on div "Task Updated 1" at bounding box center [437, 153] width 85 height 22
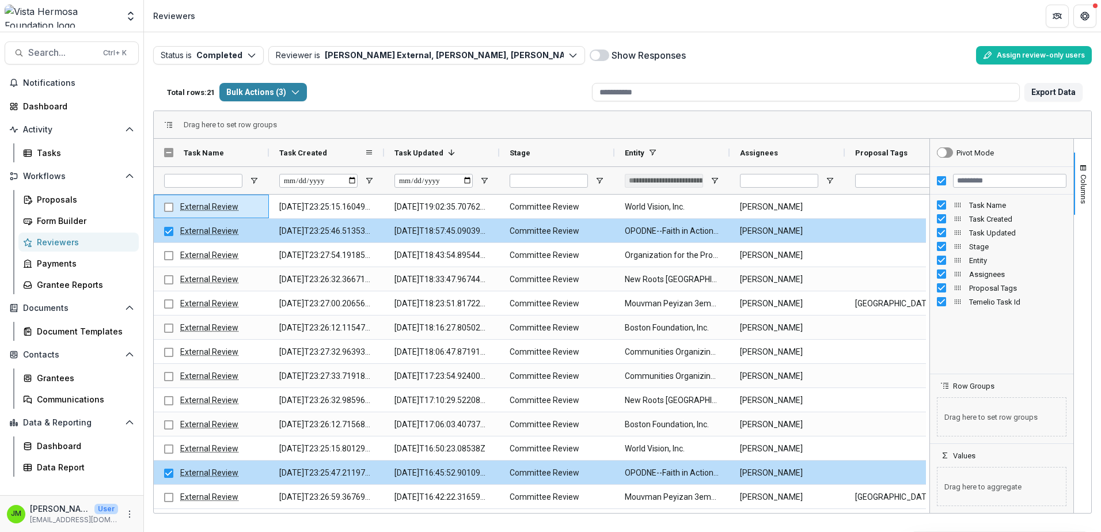
click at [354, 150] on div "Task Created" at bounding box center [321, 153] width 85 height 22
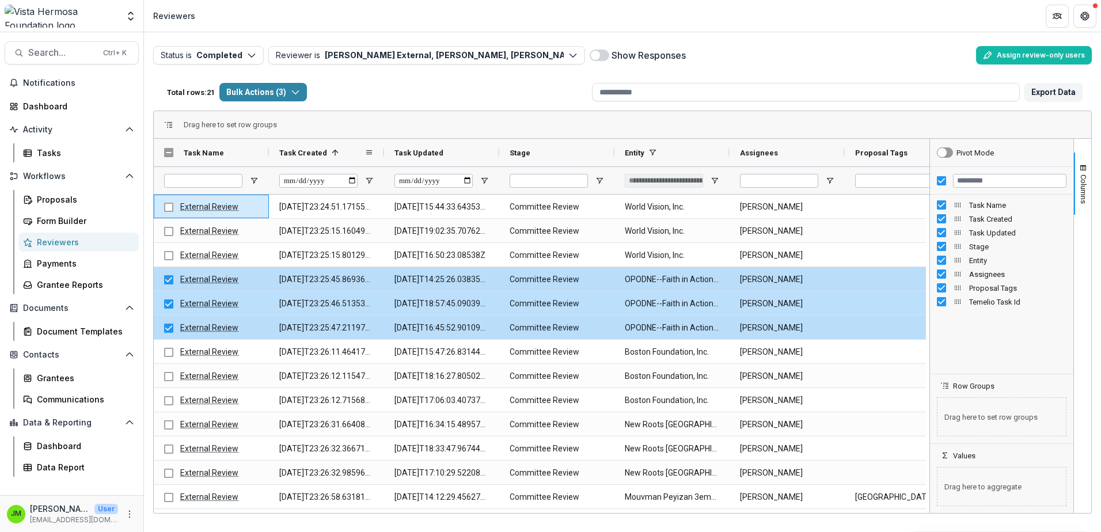
click at [344, 150] on div "Task Created 1" at bounding box center [321, 153] width 85 height 22
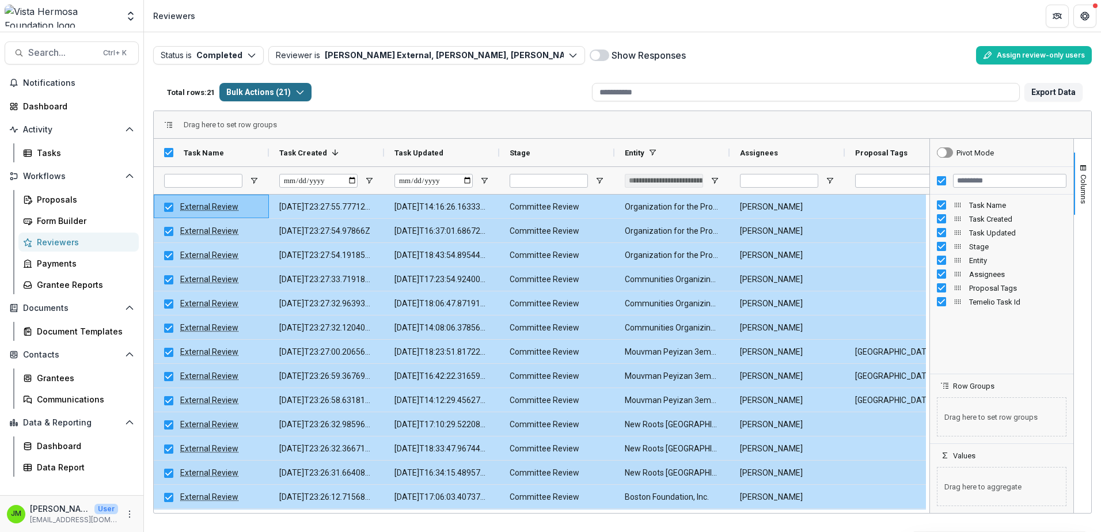
click at [287, 90] on button "Bulk Actions ( 21 )" at bounding box center [265, 92] width 92 height 18
click at [295, 137] on button "Bulk Download ( 21 )" at bounding box center [290, 136] width 134 height 18
click at [295, 90] on icon "button" at bounding box center [299, 92] width 9 height 9
click at [291, 153] on button "Merged Download ( 21 )" at bounding box center [290, 155] width 134 height 18
click at [534, 95] on div "Total rows: 21 Bulk Actions ( 21 ) Bulk Assign Reviewers ( 21 ) Bulk Download (…" at bounding box center [374, 92] width 425 height 28
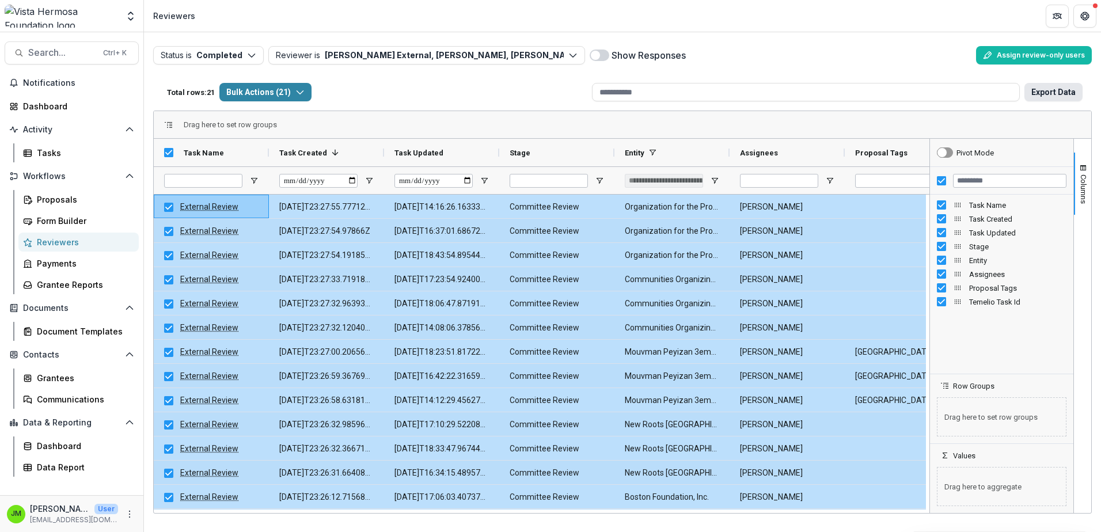
click at [1059, 91] on button "Export Data" at bounding box center [1054, 92] width 58 height 18
click at [778, 65] on div "Status is Completed Open Completed Reviewer is [PERSON_NAME], [PERSON_NAME], [P…" at bounding box center [622, 55] width 939 height 28
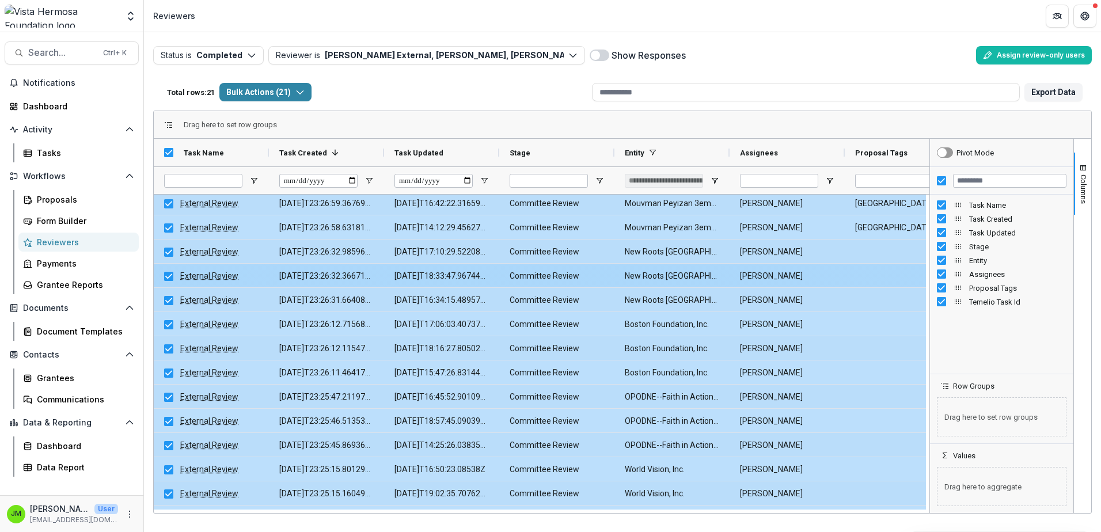
scroll to position [193, 0]
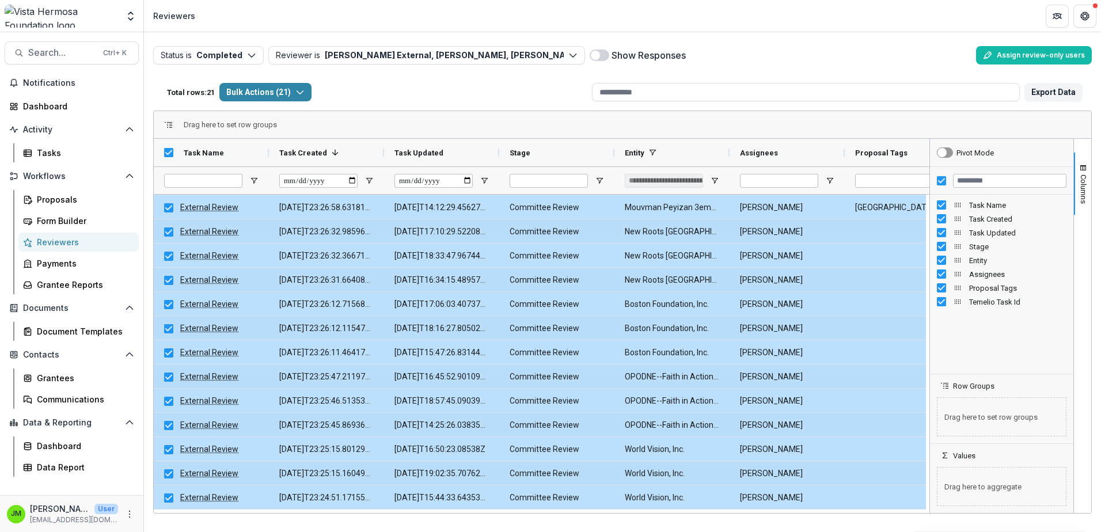
click at [758, 119] on div "Drag here to set row groups" at bounding box center [623, 125] width 938 height 28
click at [74, 195] on div "Proposals" at bounding box center [83, 200] width 93 height 12
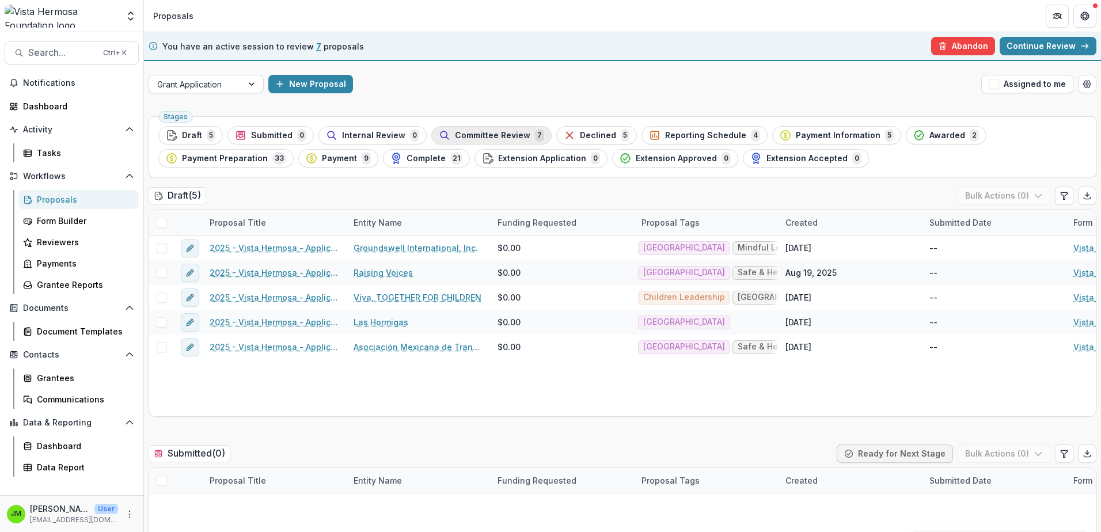
click at [460, 141] on div "Committee Review 7" at bounding box center [491, 135] width 105 height 13
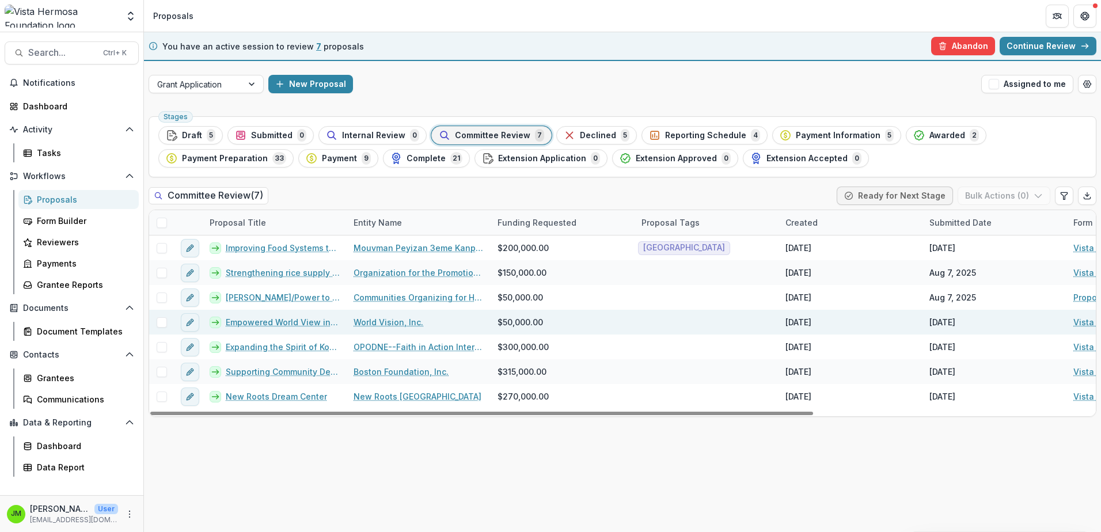
click at [274, 325] on link "Empowered World View in [GEOGRAPHIC_DATA]" at bounding box center [283, 322] width 114 height 12
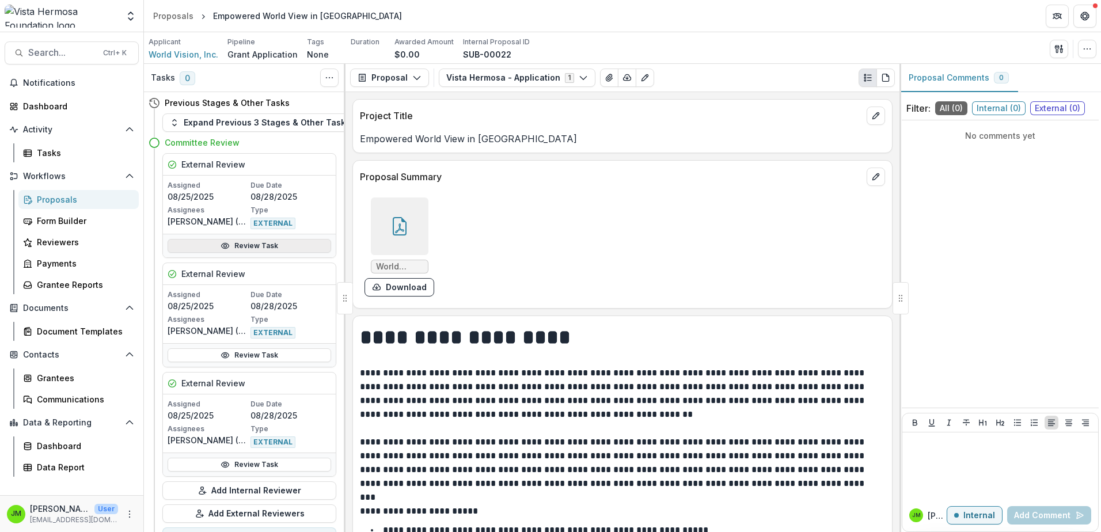
click at [255, 245] on link "Review Task" at bounding box center [250, 246] width 164 height 14
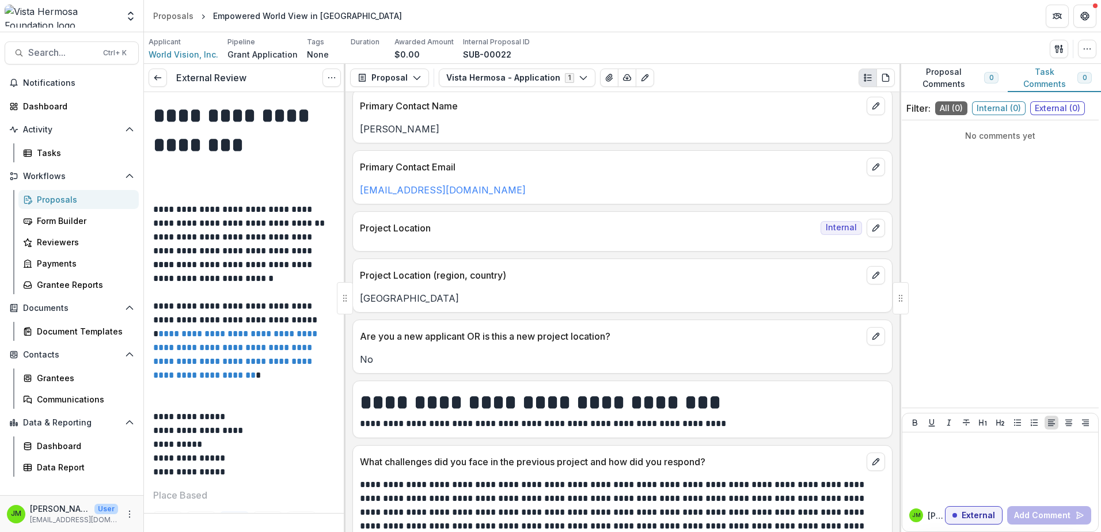
scroll to position [749, 0]
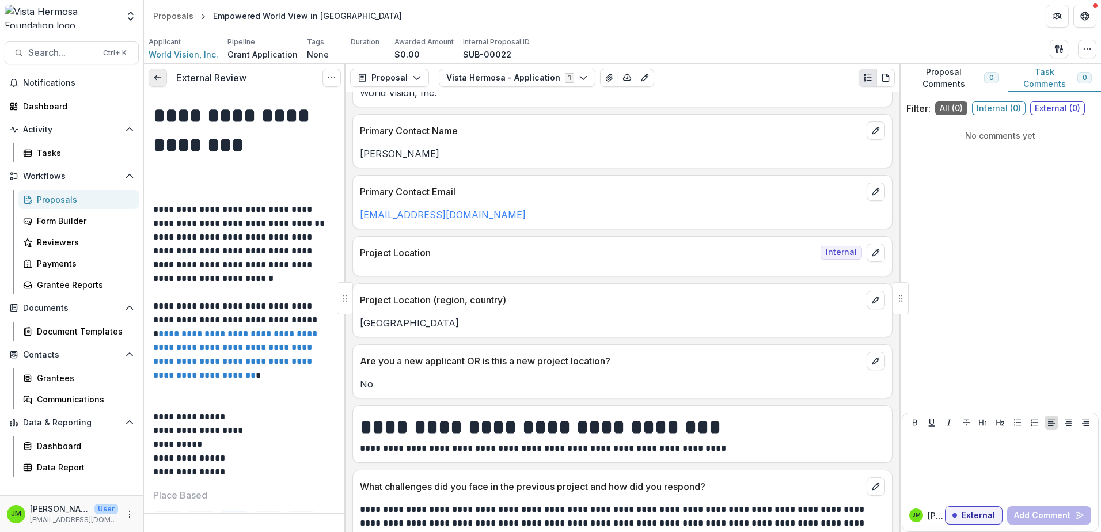
click at [157, 78] on line at bounding box center [157, 78] width 6 height 0
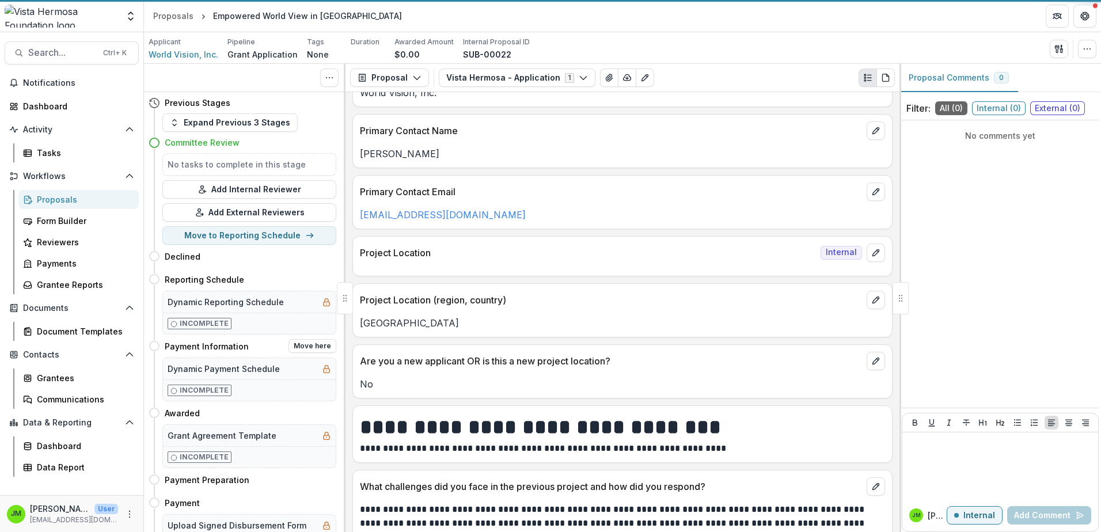
scroll to position [58, 0]
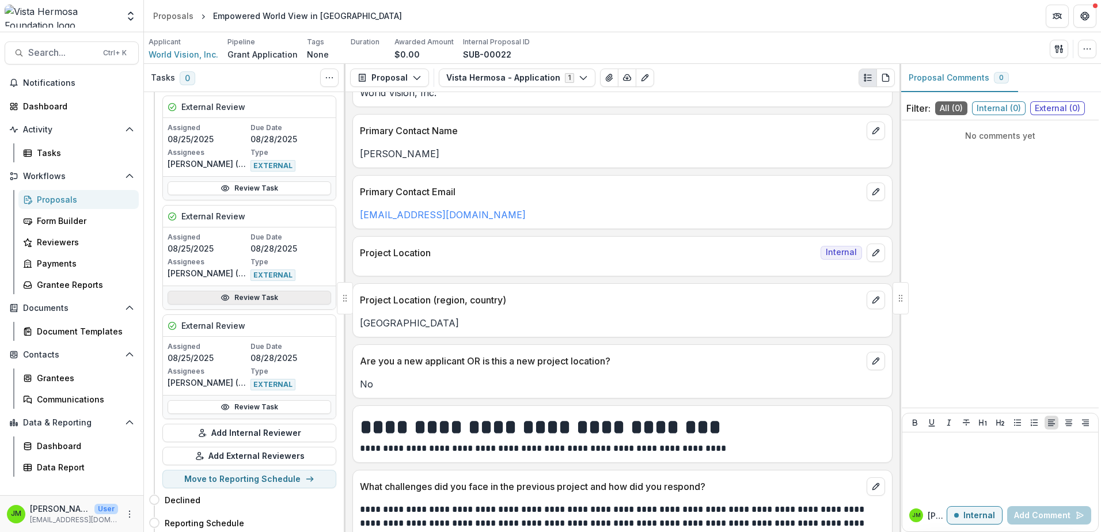
click at [210, 295] on link "Review Task" at bounding box center [250, 298] width 164 height 14
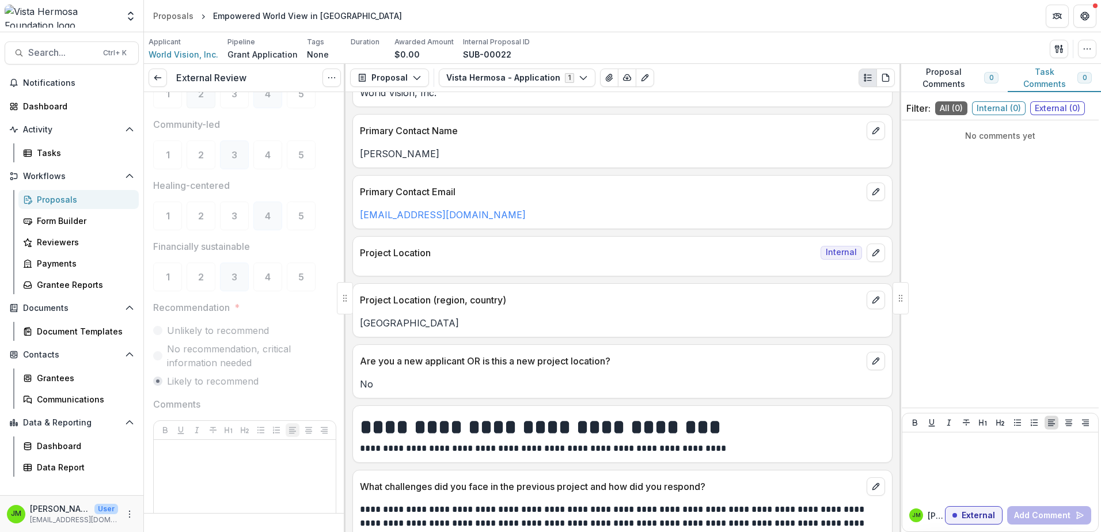
scroll to position [475, 0]
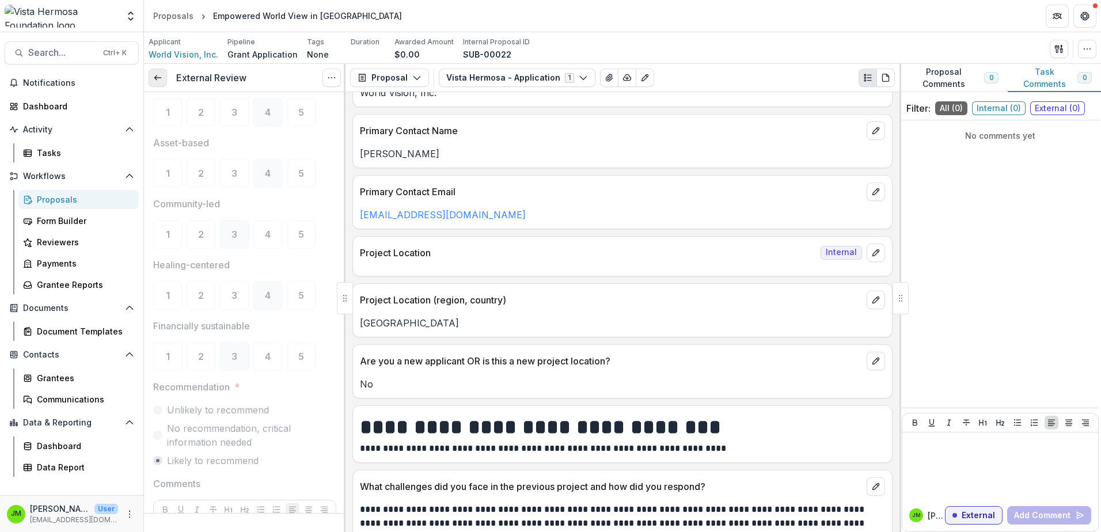
click at [161, 85] on link at bounding box center [158, 78] width 18 height 18
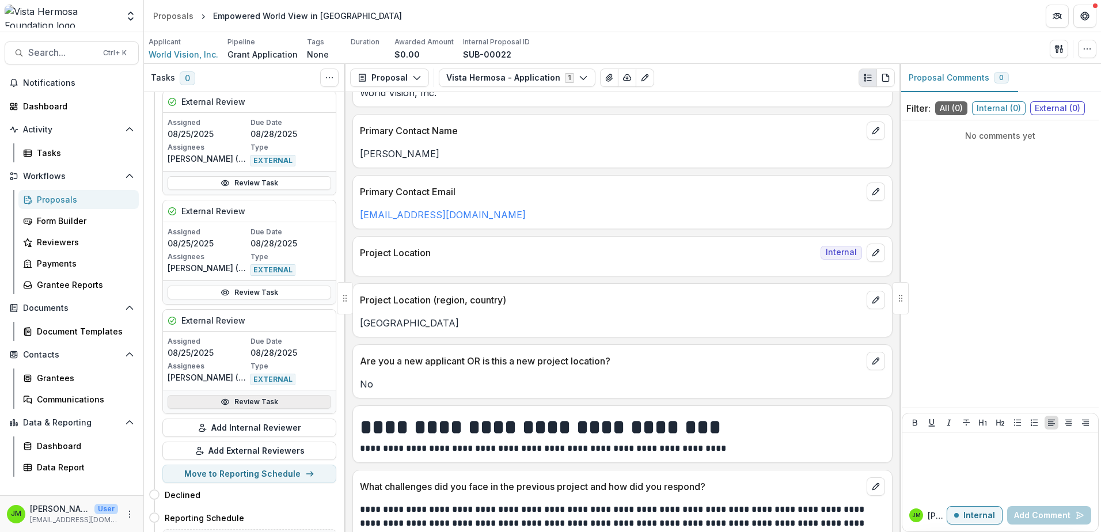
scroll to position [115, 0]
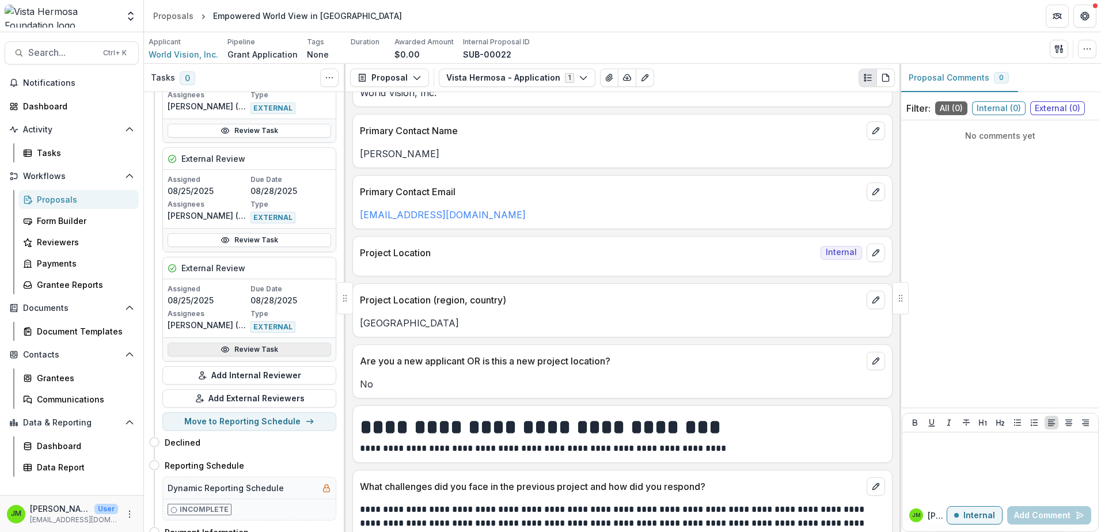
click at [232, 344] on link "Review Task" at bounding box center [250, 350] width 164 height 14
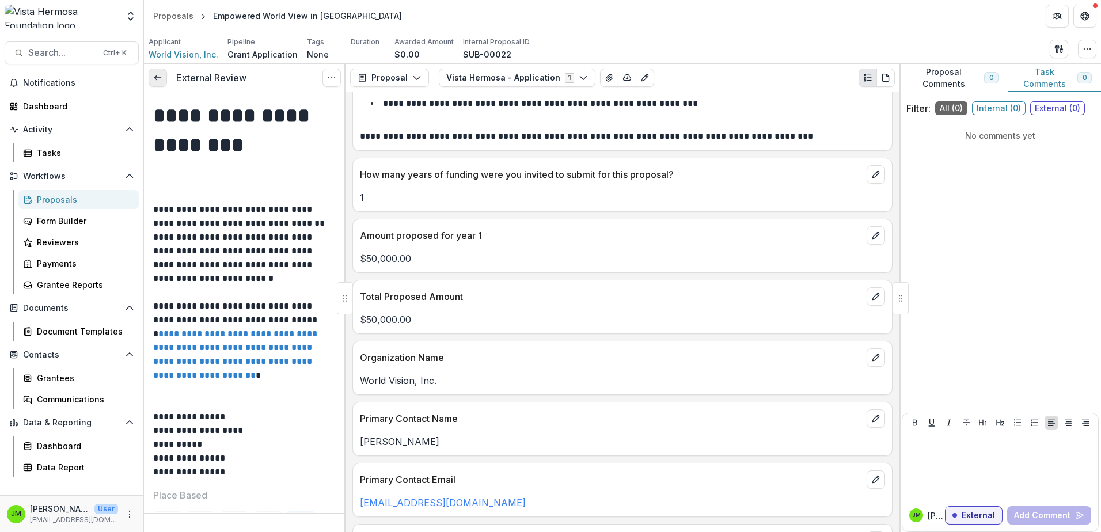
click at [153, 74] on icon at bounding box center [157, 77] width 9 height 9
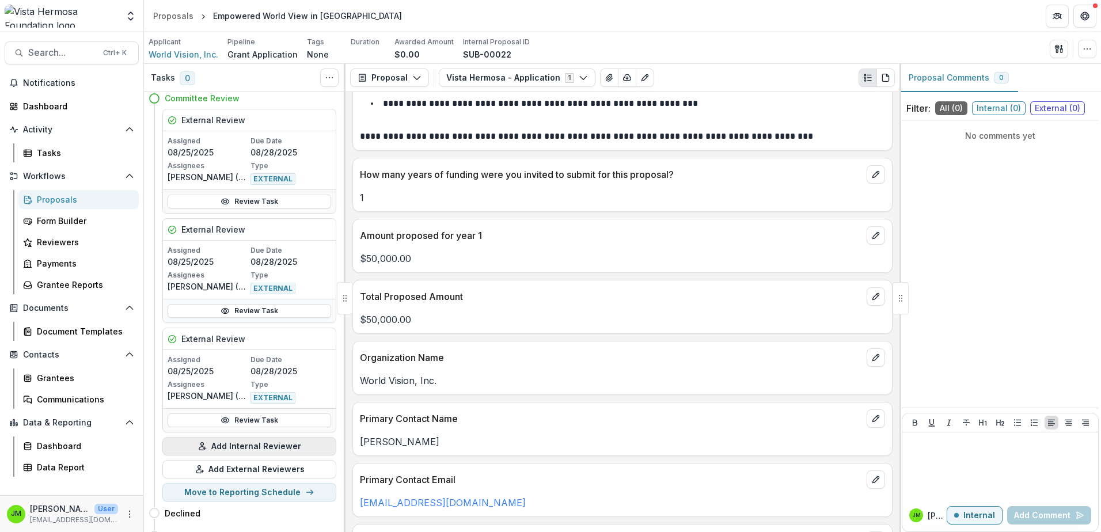
scroll to position [58, 0]
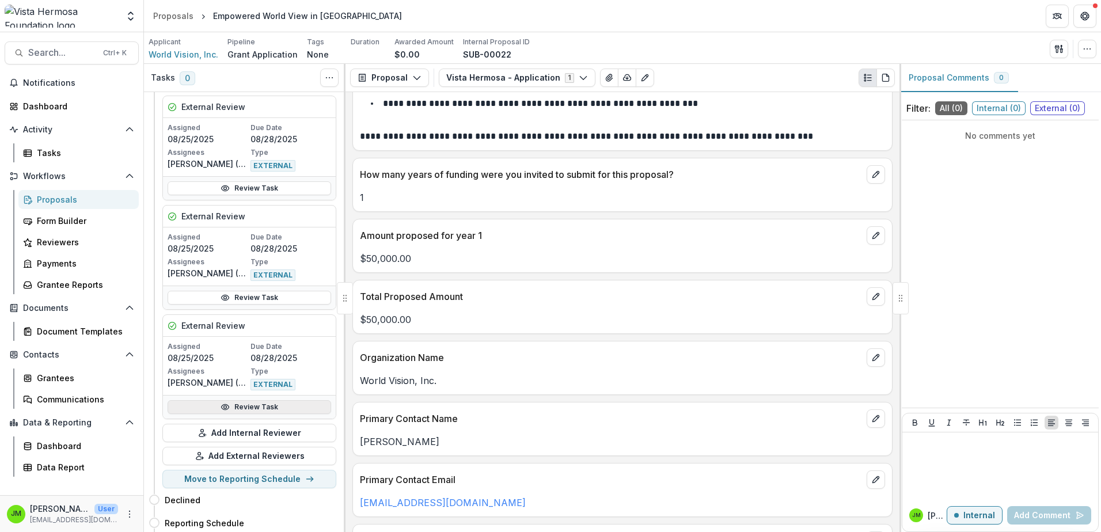
click at [237, 410] on link "Review Task" at bounding box center [250, 407] width 164 height 14
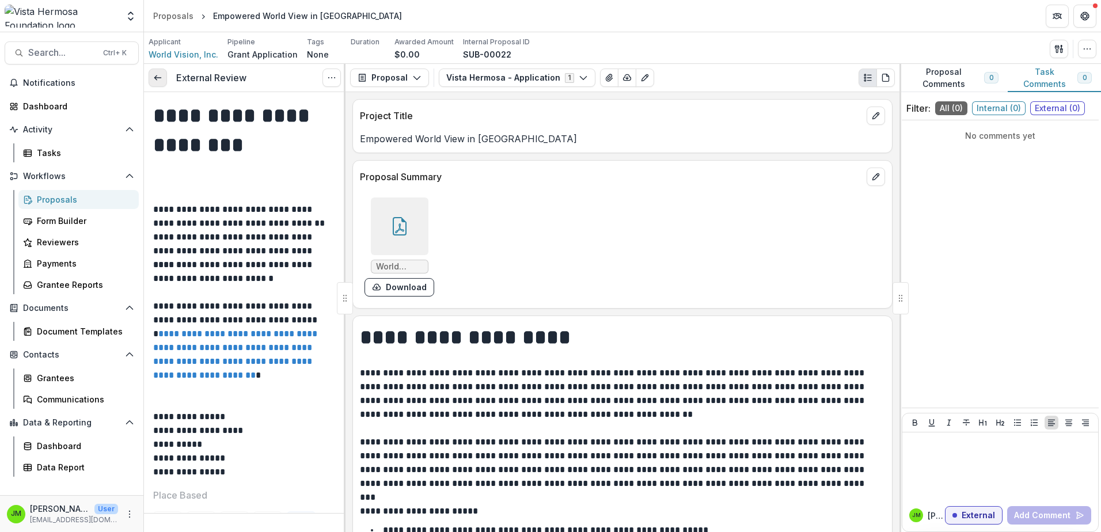
click at [155, 78] on line at bounding box center [157, 78] width 6 height 0
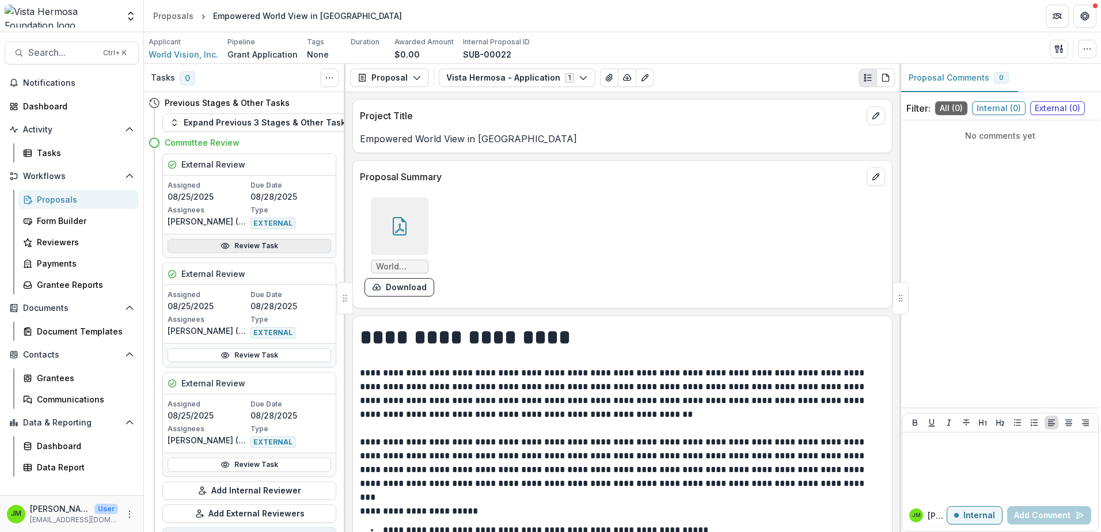
click at [238, 246] on link "Review Task" at bounding box center [250, 246] width 164 height 14
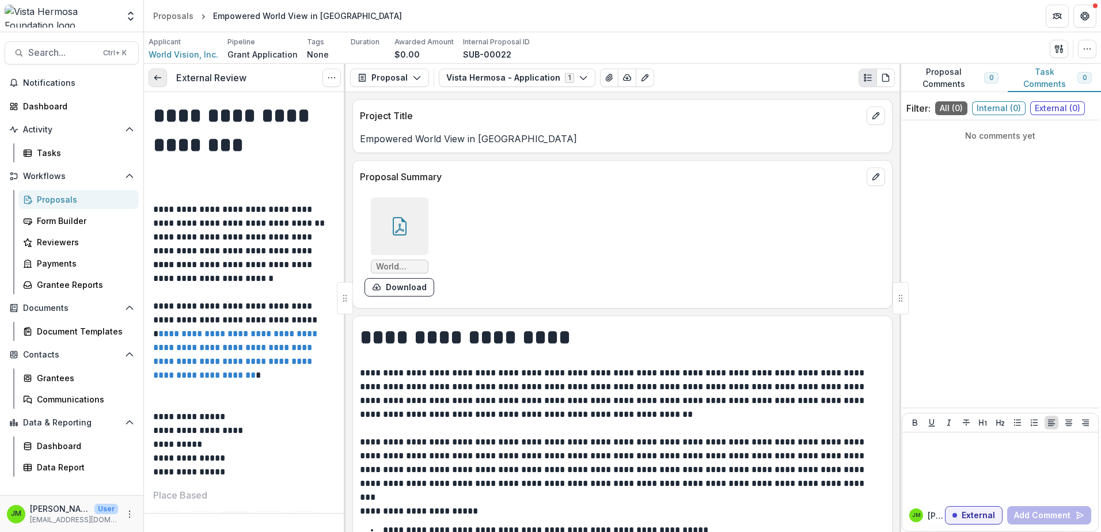
click at [164, 75] on link at bounding box center [158, 78] width 18 height 18
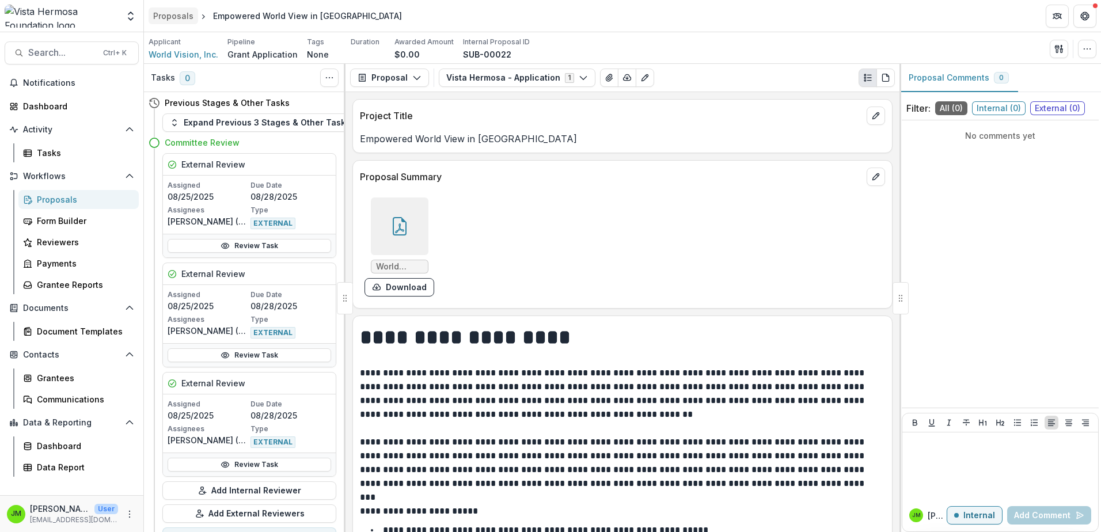
click at [180, 18] on div "Proposals" at bounding box center [173, 16] width 40 height 12
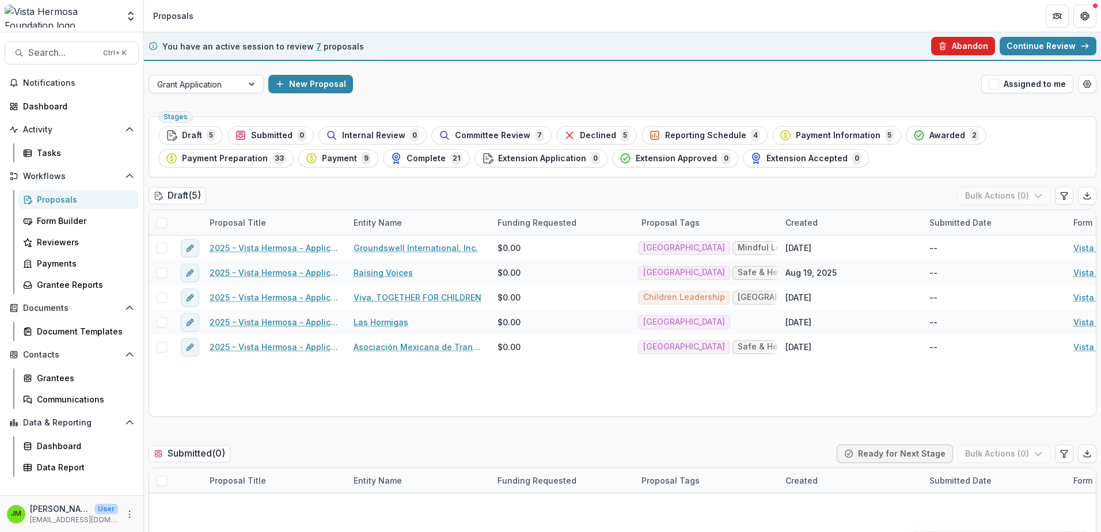
click at [958, 46] on button "Abandon" at bounding box center [963, 46] width 64 height 18
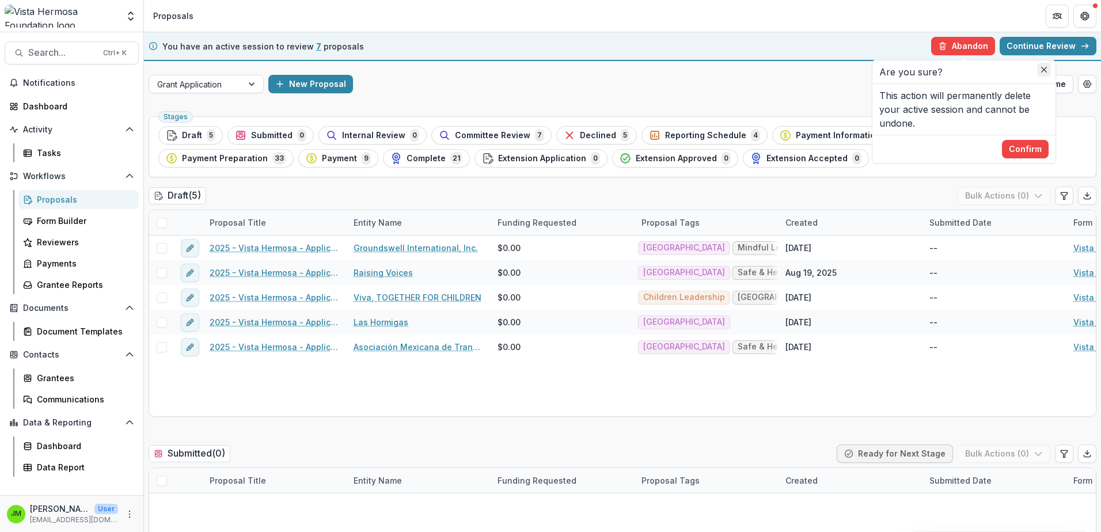
click at [1040, 68] on button "Close" at bounding box center [1044, 70] width 14 height 14
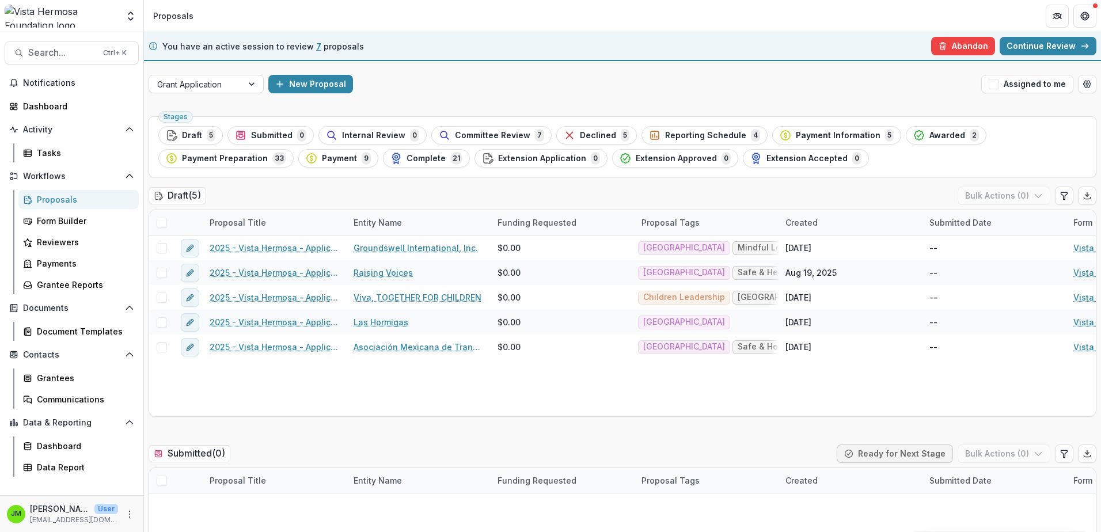
click at [1046, 44] on link "Continue Review" at bounding box center [1048, 46] width 97 height 18
click at [180, 14] on div "Proposals" at bounding box center [173, 16] width 40 height 12
click at [954, 43] on button "Abandon" at bounding box center [963, 46] width 64 height 18
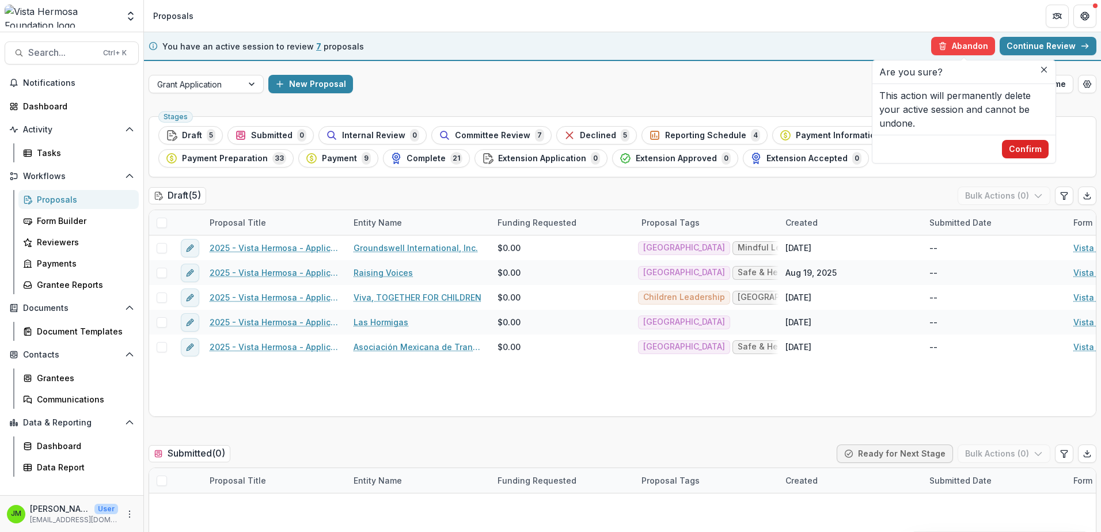
click at [1022, 145] on button "Confirm" at bounding box center [1025, 149] width 47 height 18
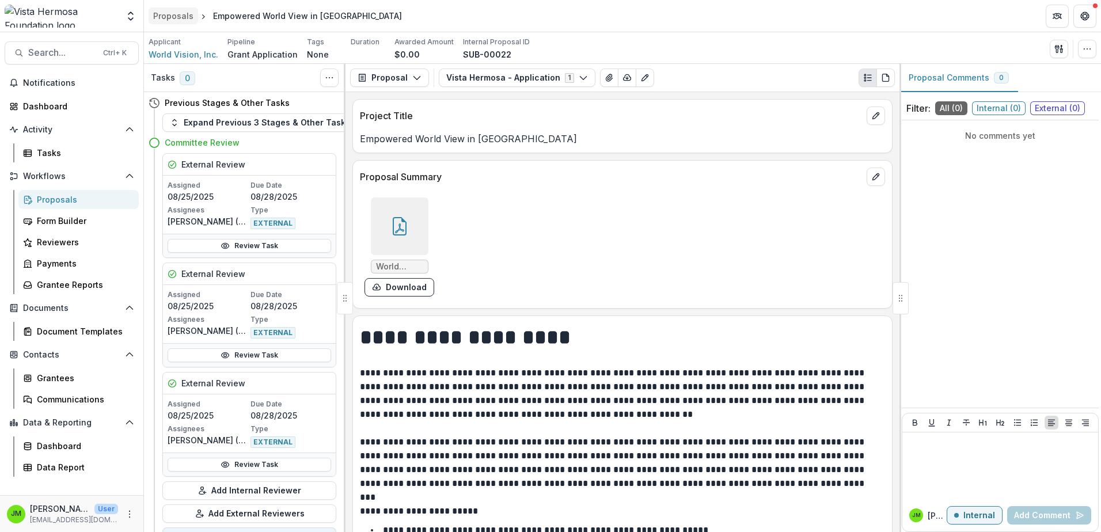
click at [181, 15] on div "Proposals" at bounding box center [173, 16] width 40 height 12
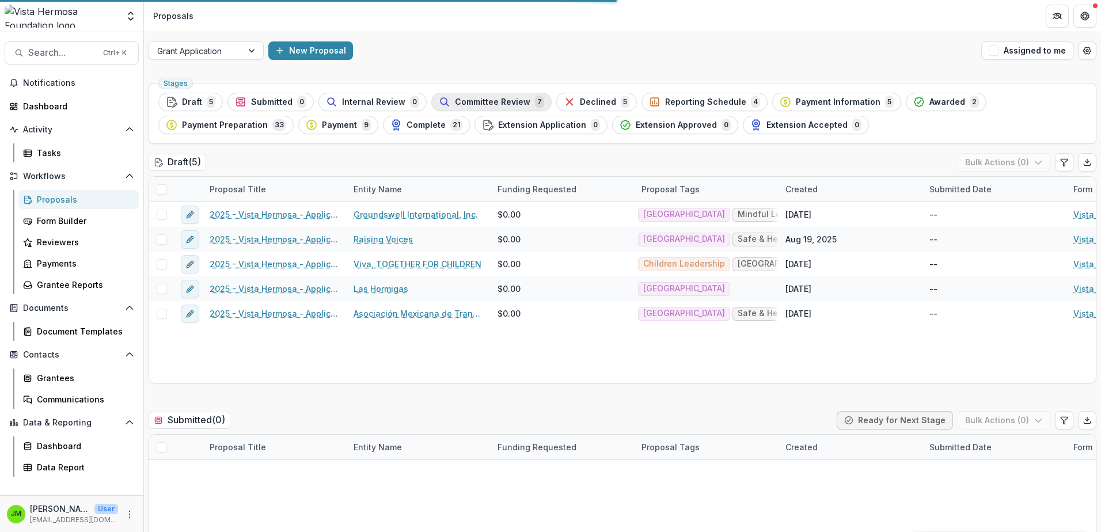
click at [473, 98] on span "Committee Review" at bounding box center [492, 102] width 75 height 10
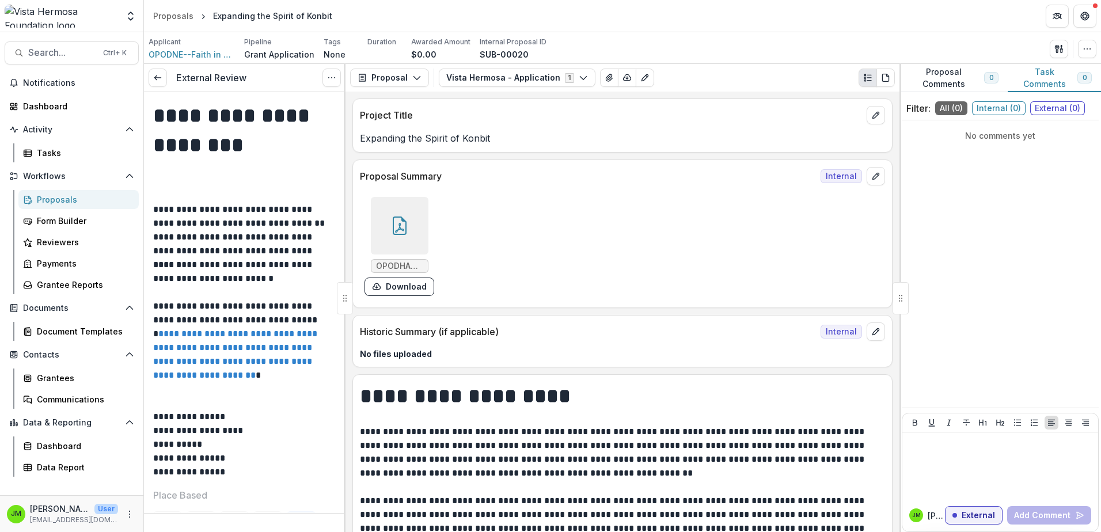
click at [52, 199] on div "Proposals" at bounding box center [83, 200] width 93 height 12
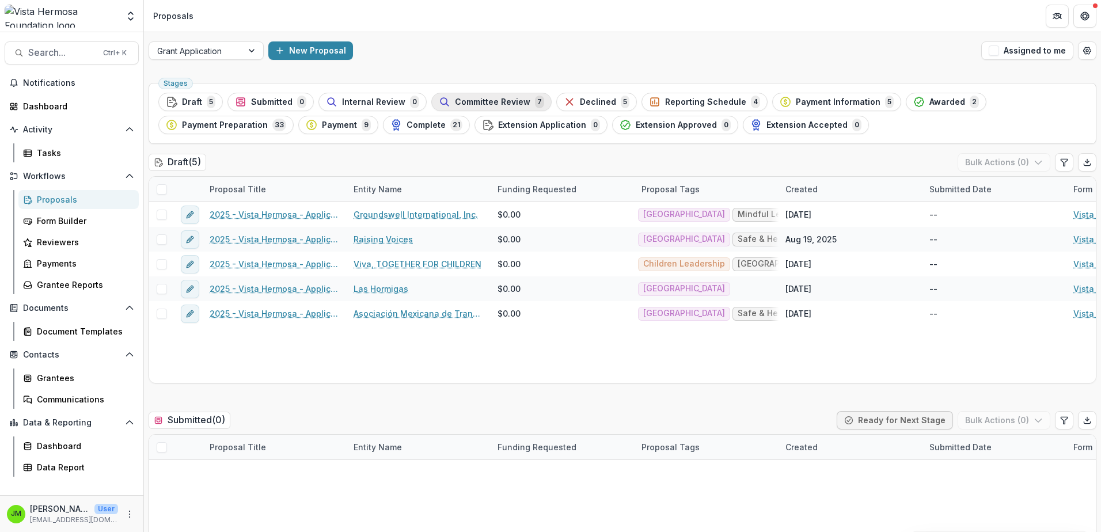
click at [480, 99] on span "Committee Review" at bounding box center [492, 102] width 75 height 10
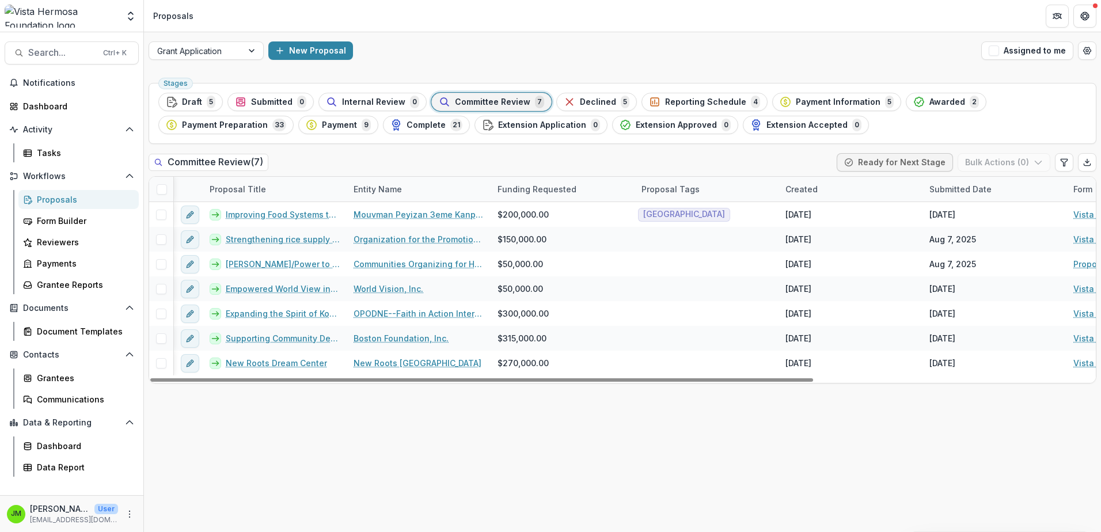
drag, startPoint x: 482, startPoint y: 378, endPoint x: 290, endPoint y: 426, distance: 198.1
click at [295, 382] on div at bounding box center [481, 379] width 663 height 3
click at [162, 188] on span at bounding box center [162, 189] width 10 height 10
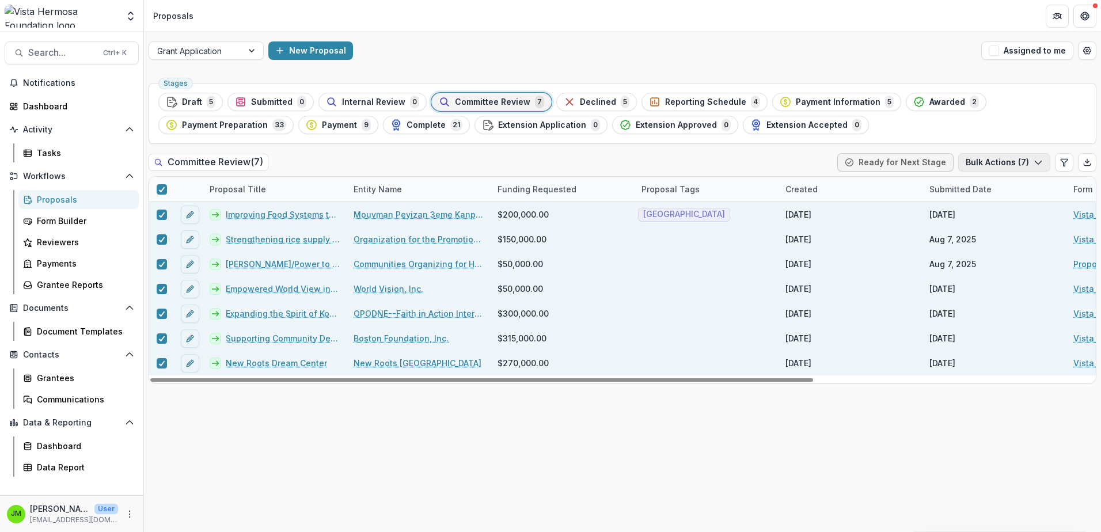
click at [1011, 155] on button "Bulk Actions ( 7 )" at bounding box center [1004, 162] width 92 height 18
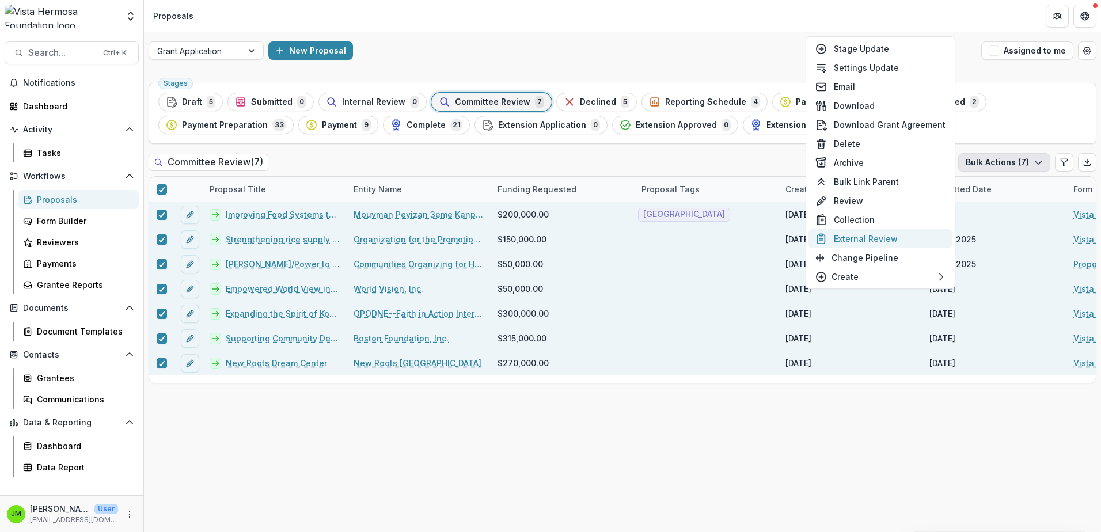
click at [870, 236] on button "External Review" at bounding box center [881, 238] width 144 height 19
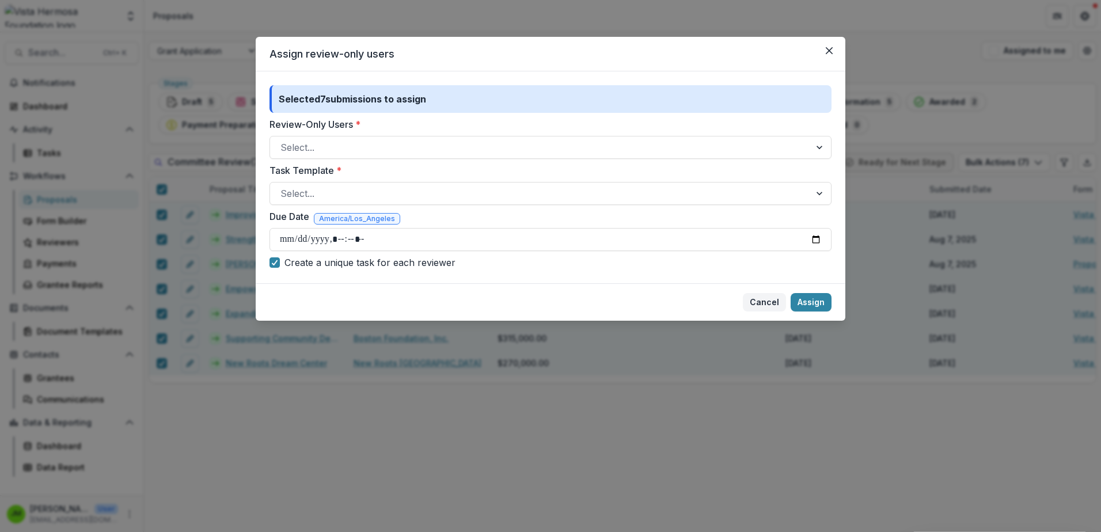
click at [776, 301] on button "Cancel" at bounding box center [764, 302] width 43 height 18
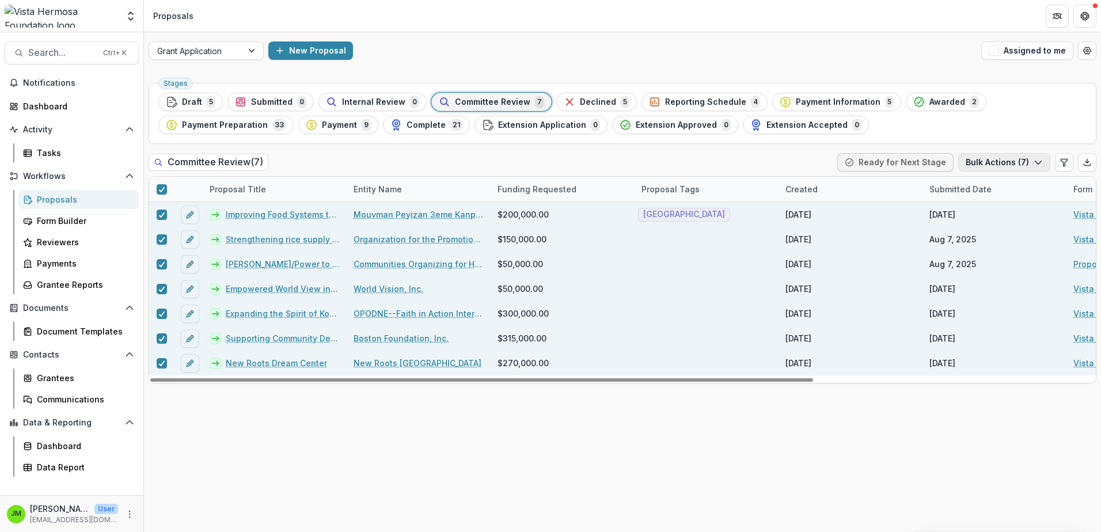
click at [1011, 162] on button "Bulk Actions ( 7 )" at bounding box center [1004, 162] width 92 height 18
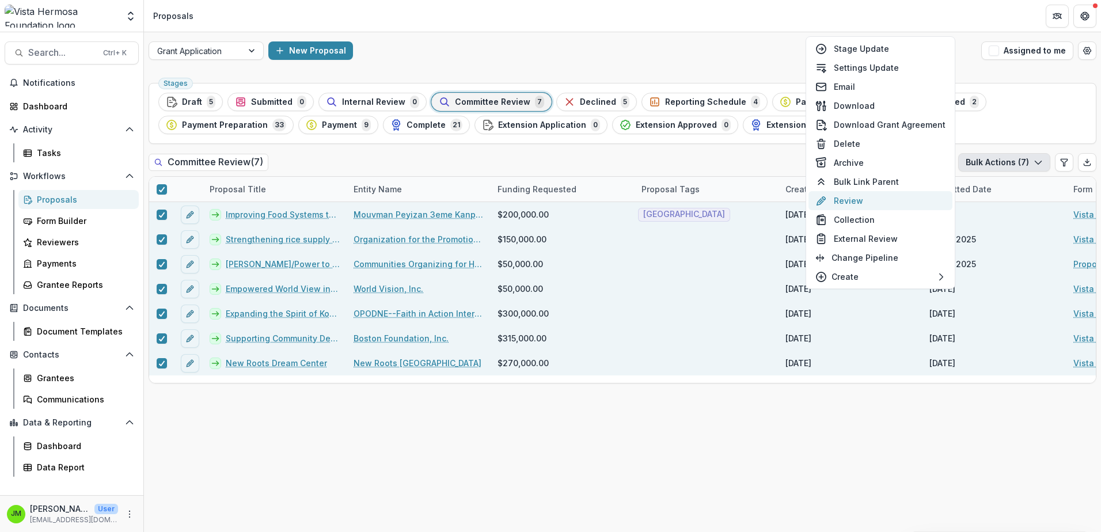
click at [847, 206] on button "Review" at bounding box center [881, 200] width 144 height 19
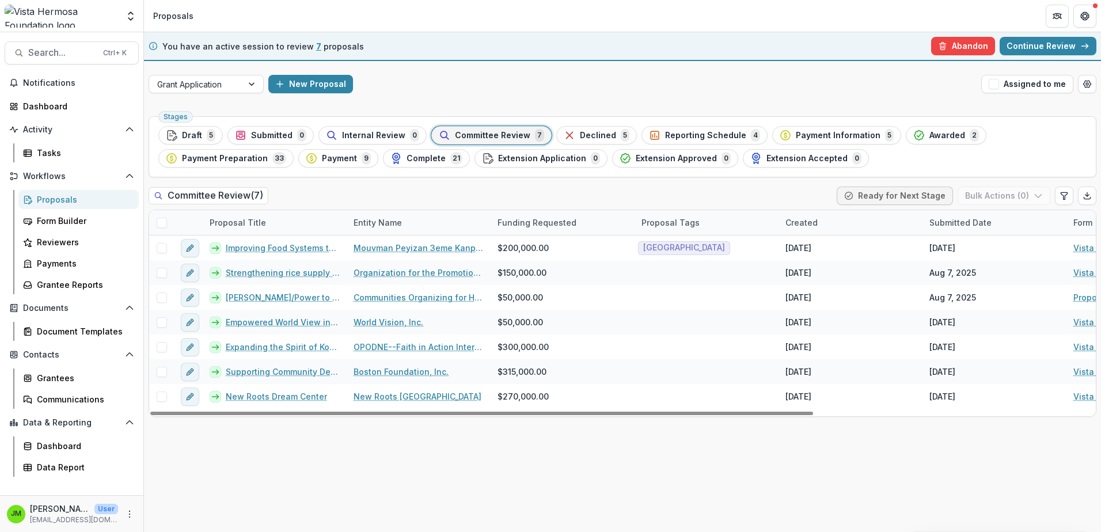
click at [160, 223] on span at bounding box center [162, 223] width 10 height 10
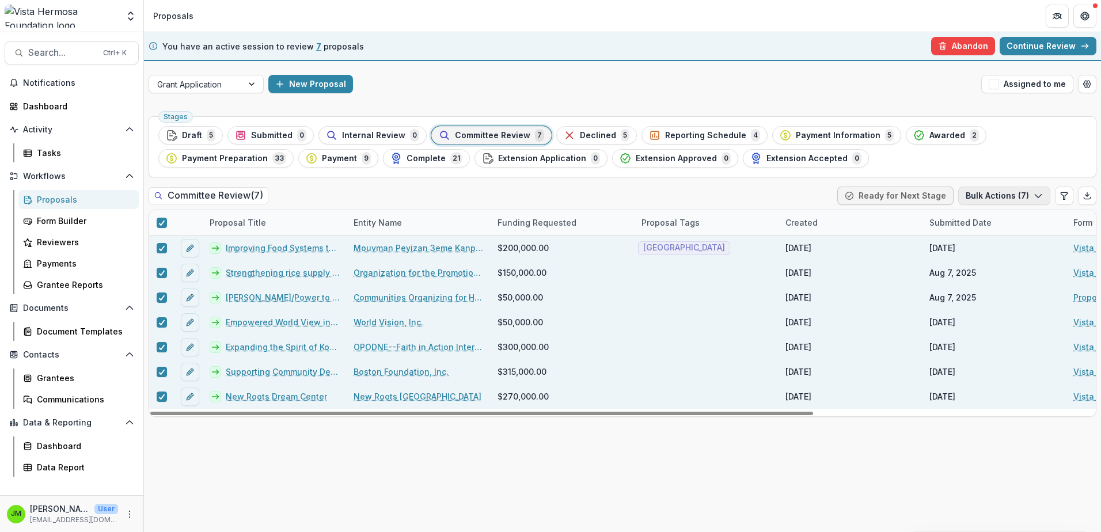
click at [1006, 191] on button "Bulk Actions ( 7 )" at bounding box center [1004, 196] width 92 height 18
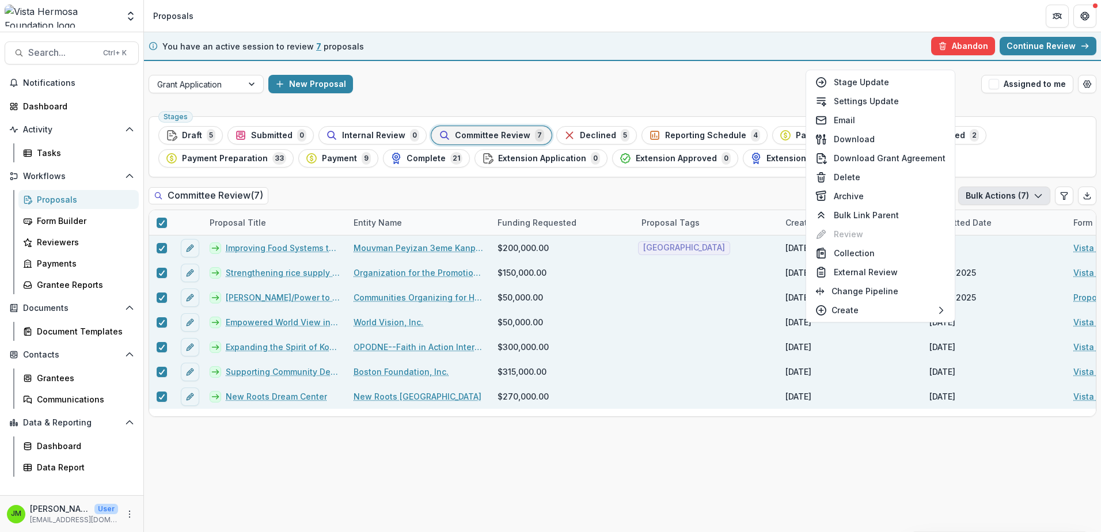
click at [691, 187] on div "Committee Review ( 7 ) Ready for Next Stage Bulk Actions ( 7 )" at bounding box center [623, 198] width 948 height 23
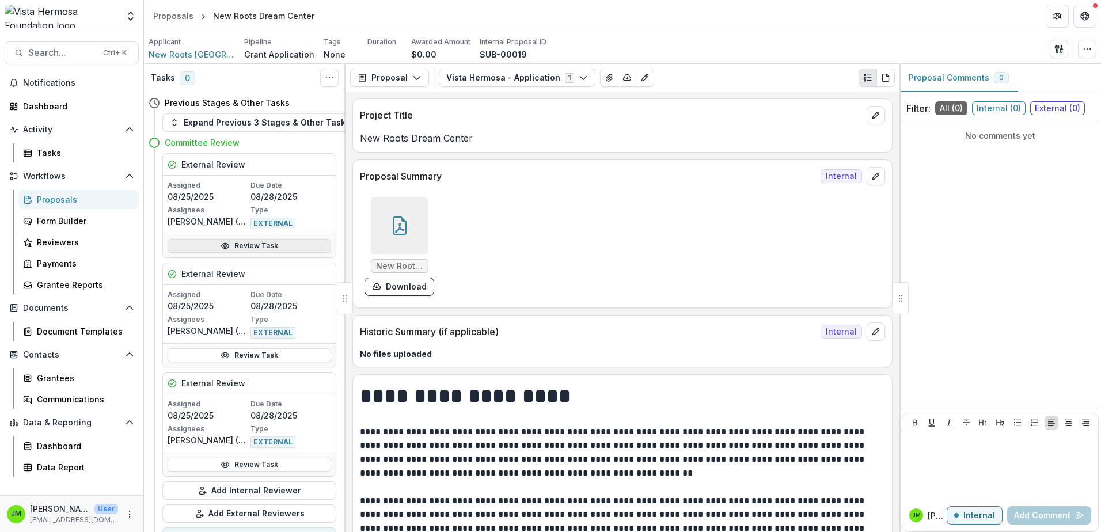
click at [229, 244] on link "Review Task" at bounding box center [250, 246] width 164 height 14
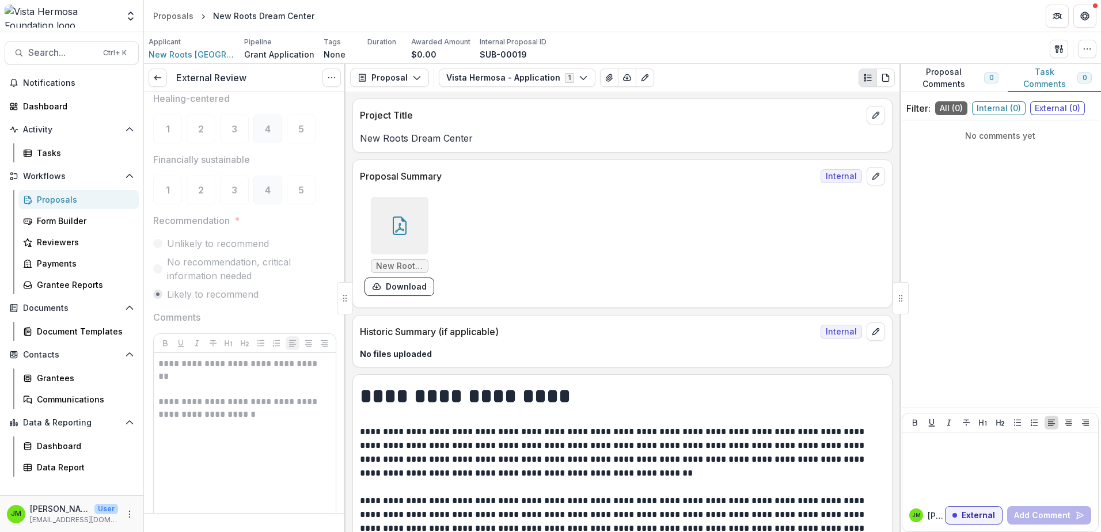
scroll to position [704, 0]
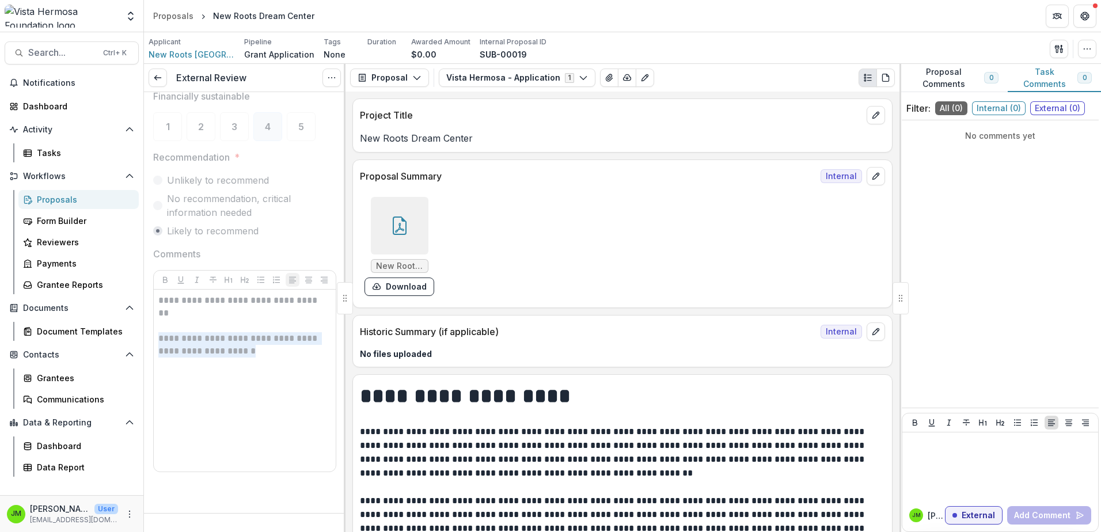
drag, startPoint x: 250, startPoint y: 347, endPoint x: 156, endPoint y: 335, distance: 94.7
click at [156, 335] on div "**********" at bounding box center [245, 381] width 182 height 182
drag, startPoint x: 156, startPoint y: 335, endPoint x: 266, endPoint y: 355, distance: 111.8
click at [266, 355] on p "**********" at bounding box center [242, 344] width 169 height 25
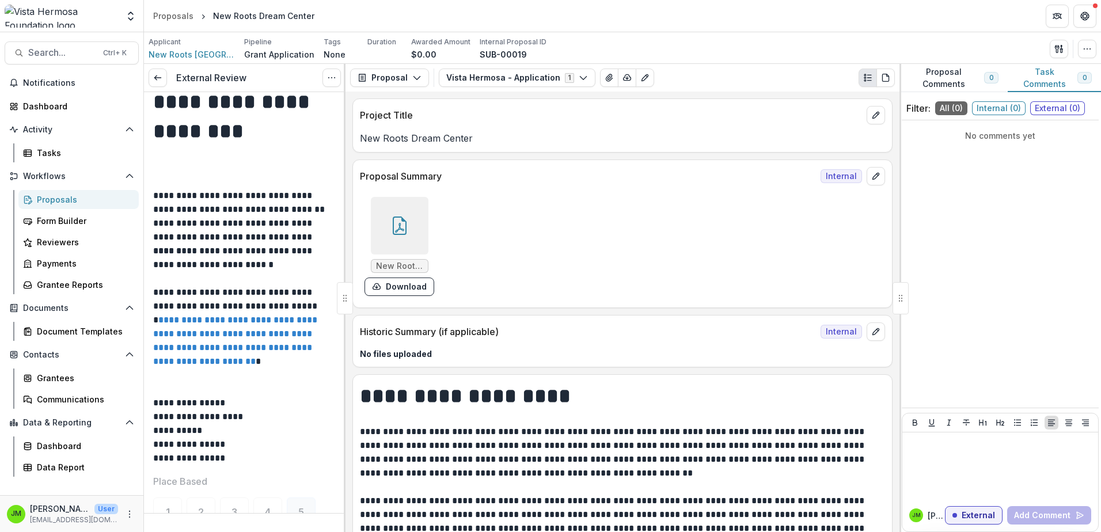
scroll to position [0, 0]
